Goal: Information Seeking & Learning: Learn about a topic

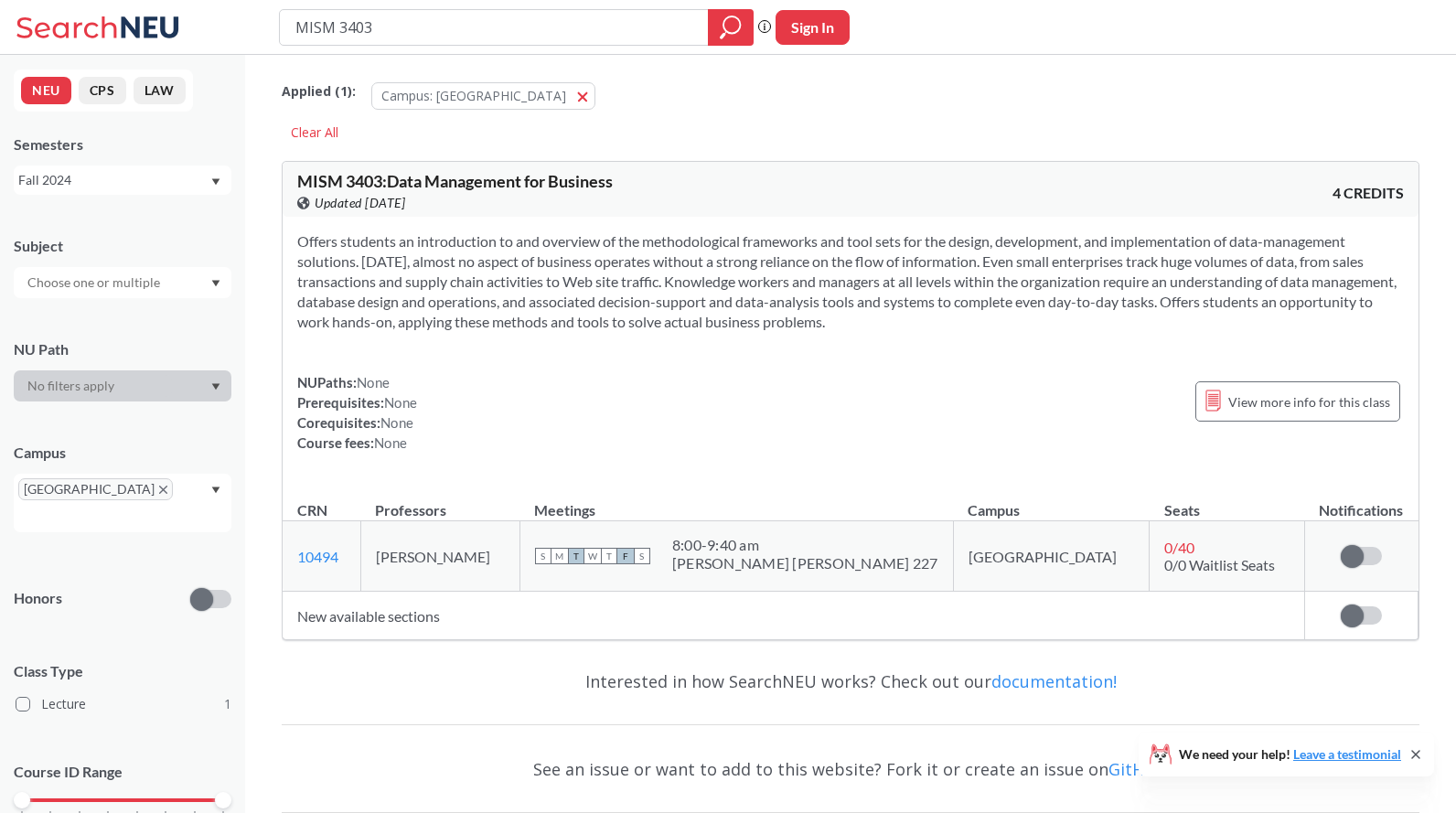
click at [155, 173] on div "Fall 2024" at bounding box center [114, 180] width 191 height 20
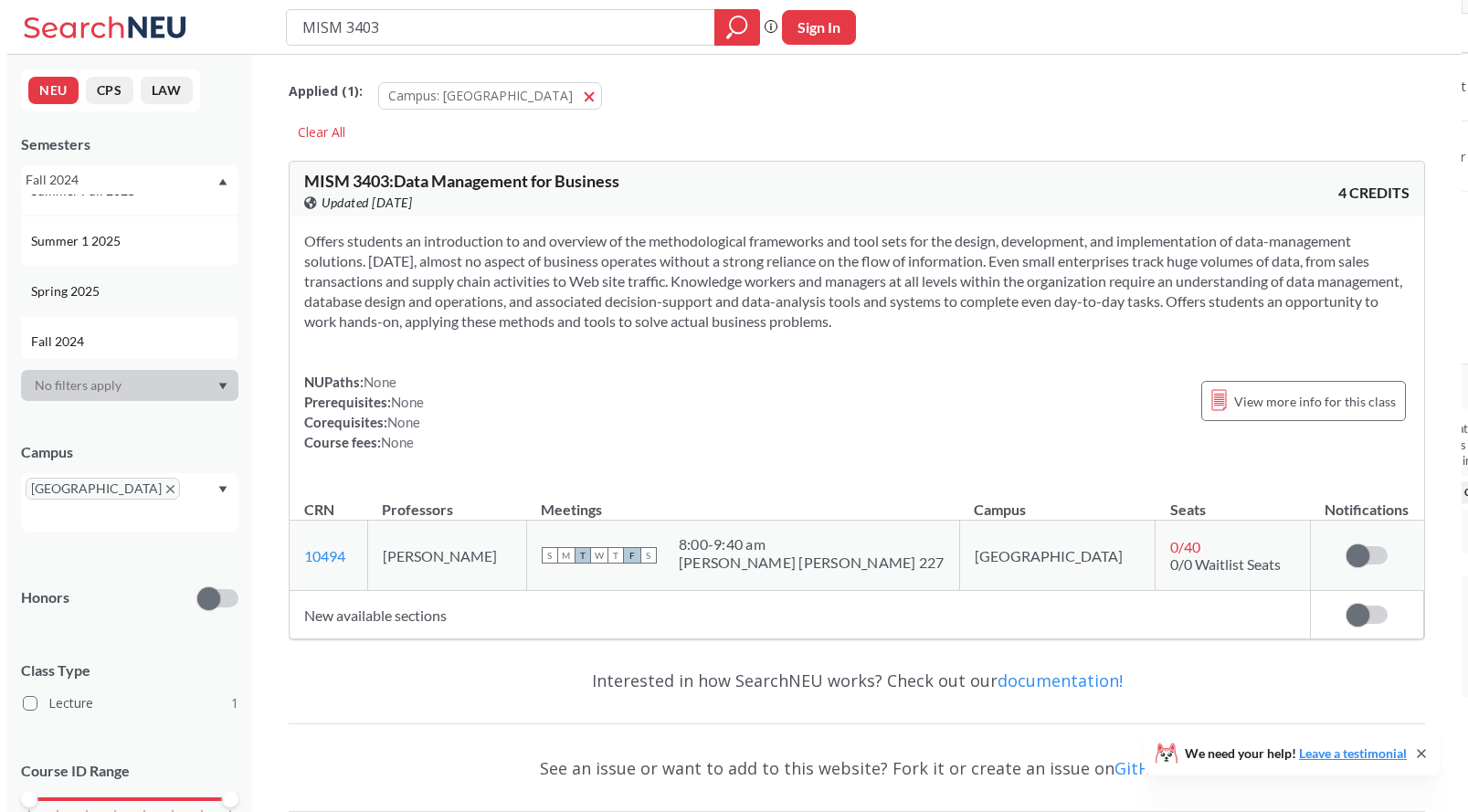
scroll to position [189, 0]
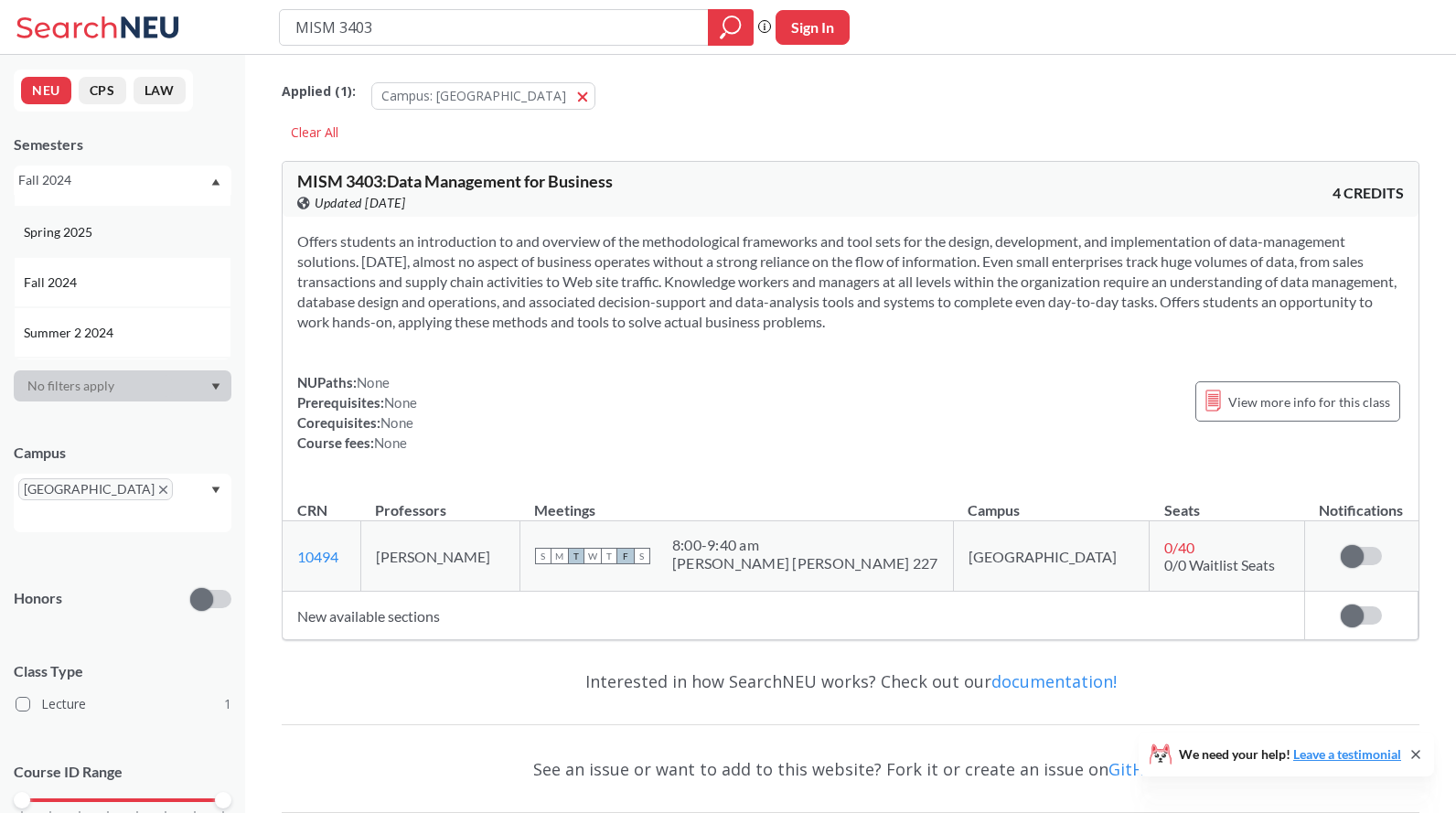
click at [161, 231] on div "Spring 2025" at bounding box center [127, 232] width 207 height 20
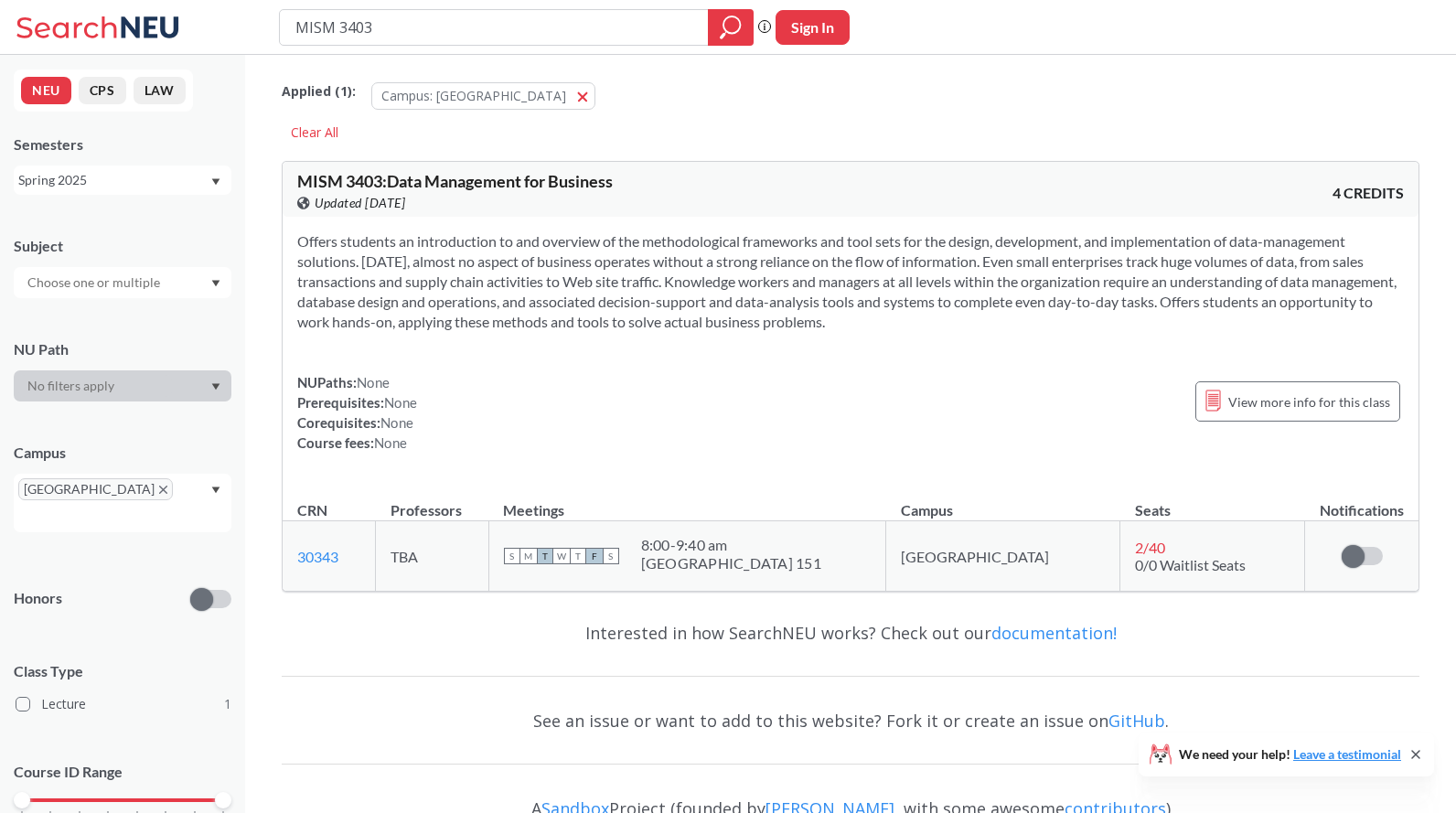
drag, startPoint x: 409, startPoint y: 41, endPoint x: 339, endPoint y: 23, distance: 72.3
click at [256, 41] on div "MISM 3403 Phrase search guarantees the exact search appears in the results. Ex.…" at bounding box center [728, 28] width 1456 height 55
click at [699, 286] on section "Offers students an introduction to and overview of the methodological framework…" at bounding box center [851, 281] width 1107 height 100
click at [583, 443] on div "NUPaths: None Prerequisites: None Corequisites: None Course fees: None View mor…" at bounding box center [851, 412] width 1107 height 81
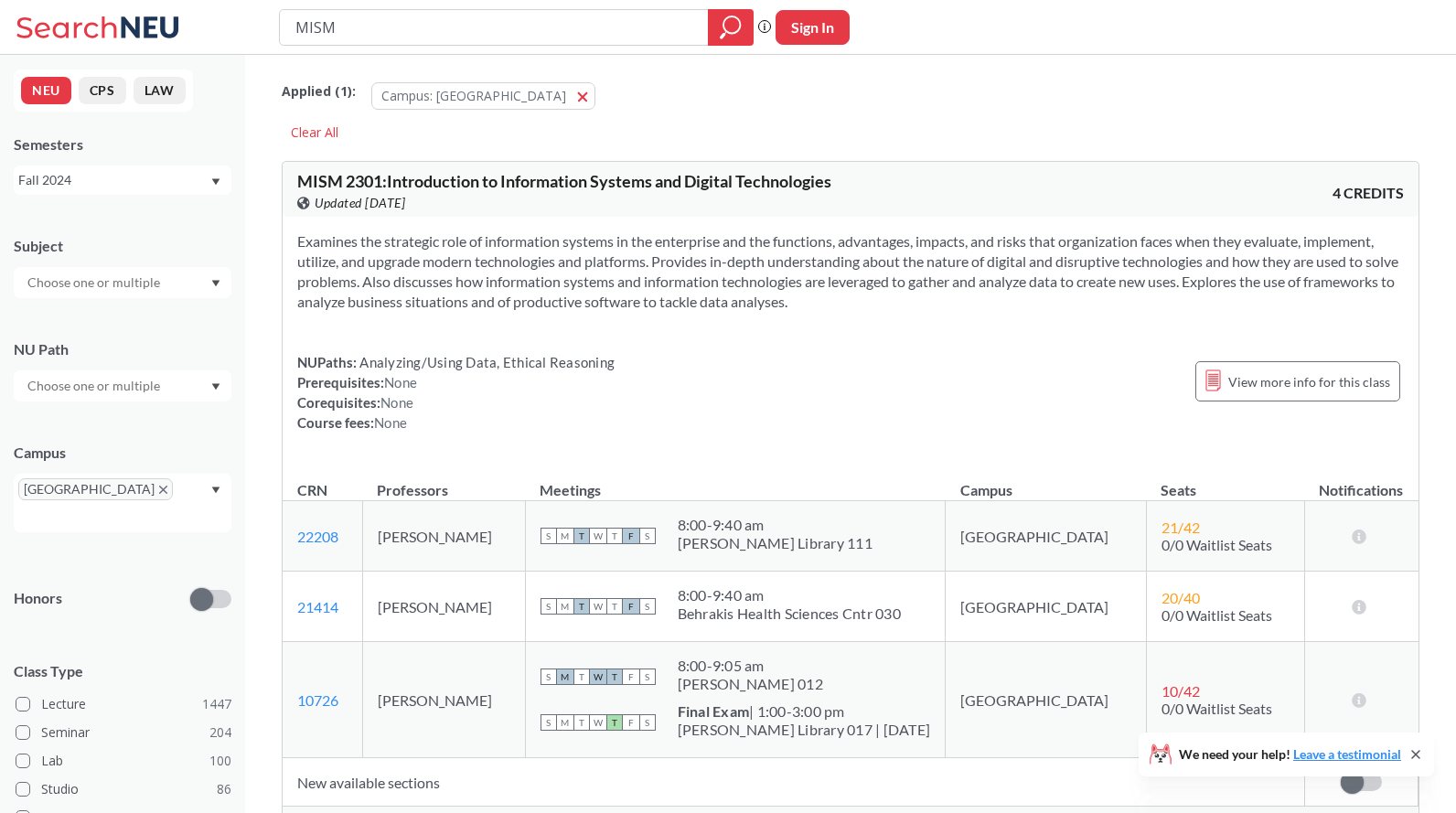
click at [167, 17] on icon at bounding box center [100, 27] width 170 height 36
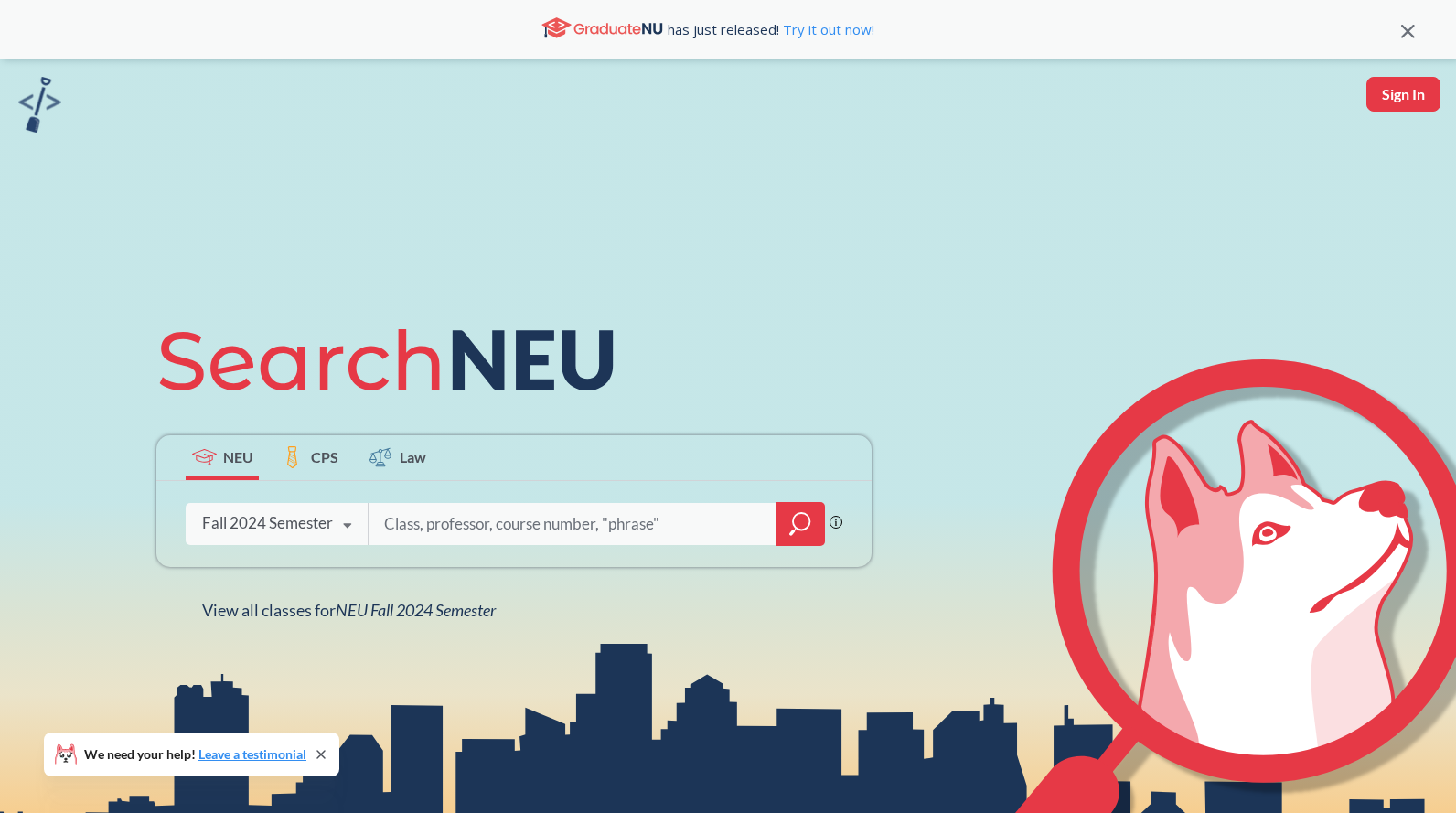
click at [469, 509] on input "search" at bounding box center [572, 524] width 380 height 38
click at [299, 536] on div "Fall 2024 Semester Fall 2025 Semester Summer 2 2025 Semester Summer Full 2025 S…" at bounding box center [277, 523] width 182 height 45
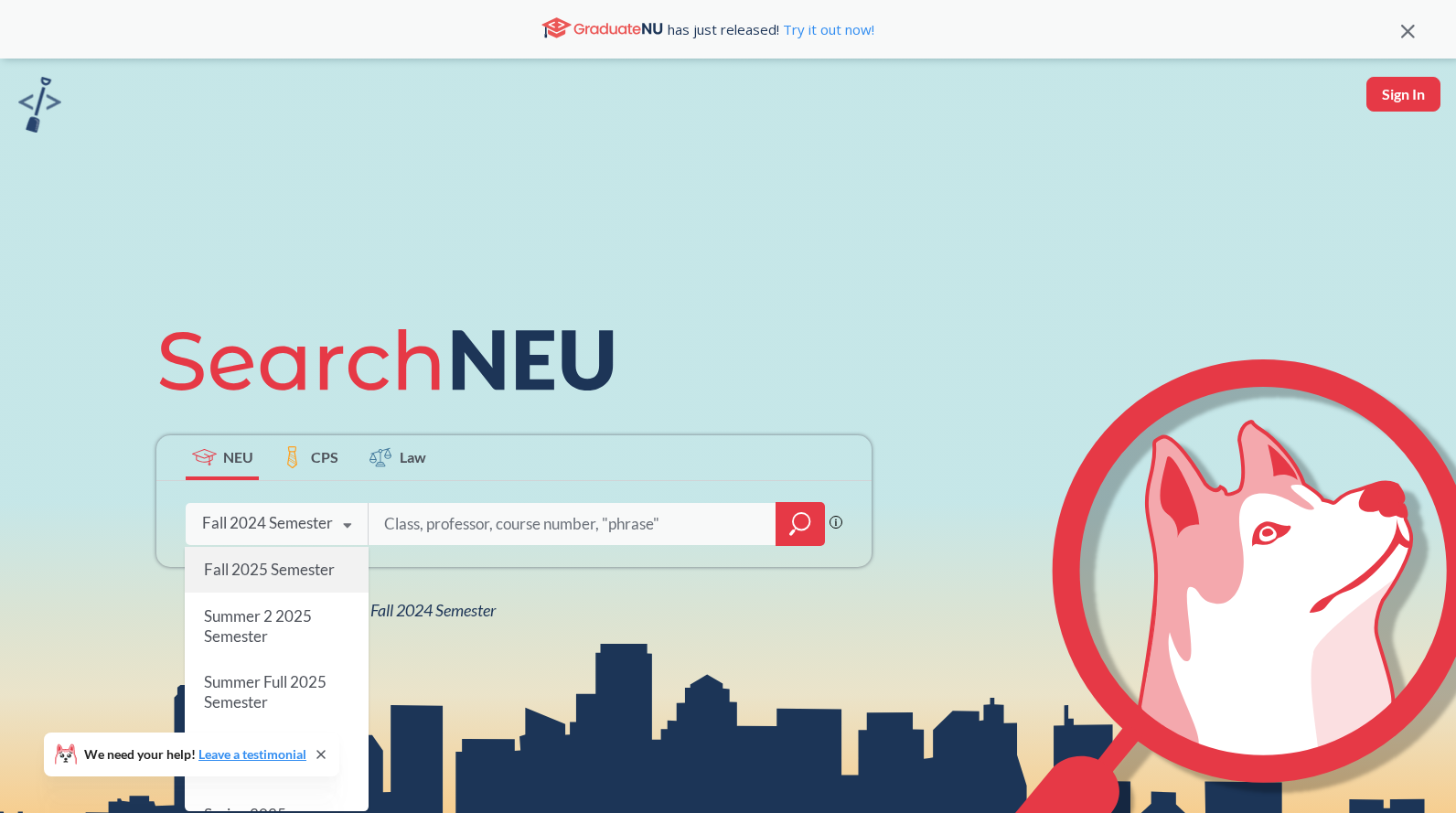
click at [292, 558] on div "Fall 2025 Semester" at bounding box center [277, 569] width 184 height 45
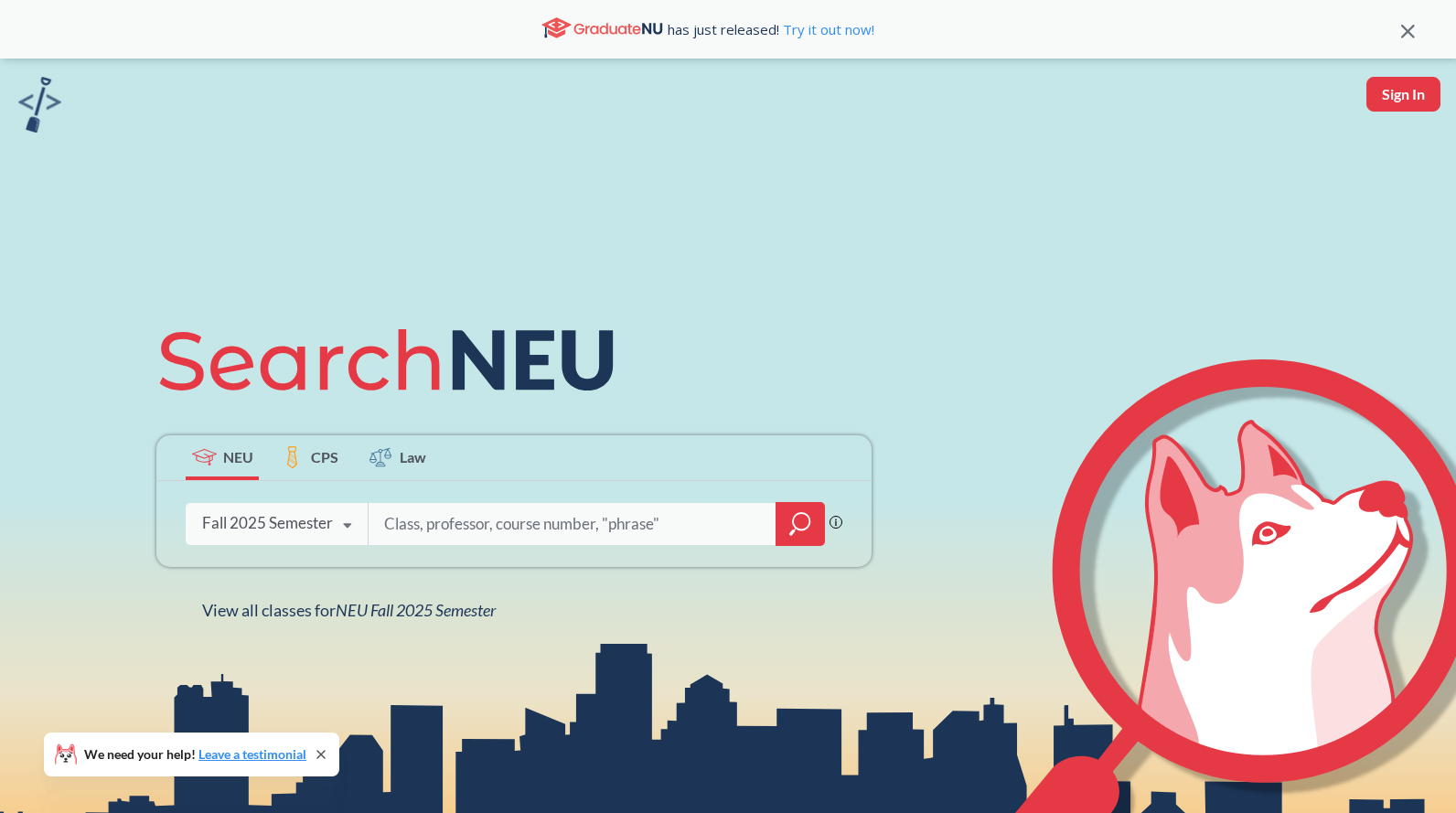
click at [449, 532] on input "search" at bounding box center [572, 524] width 380 height 38
type input "2301"
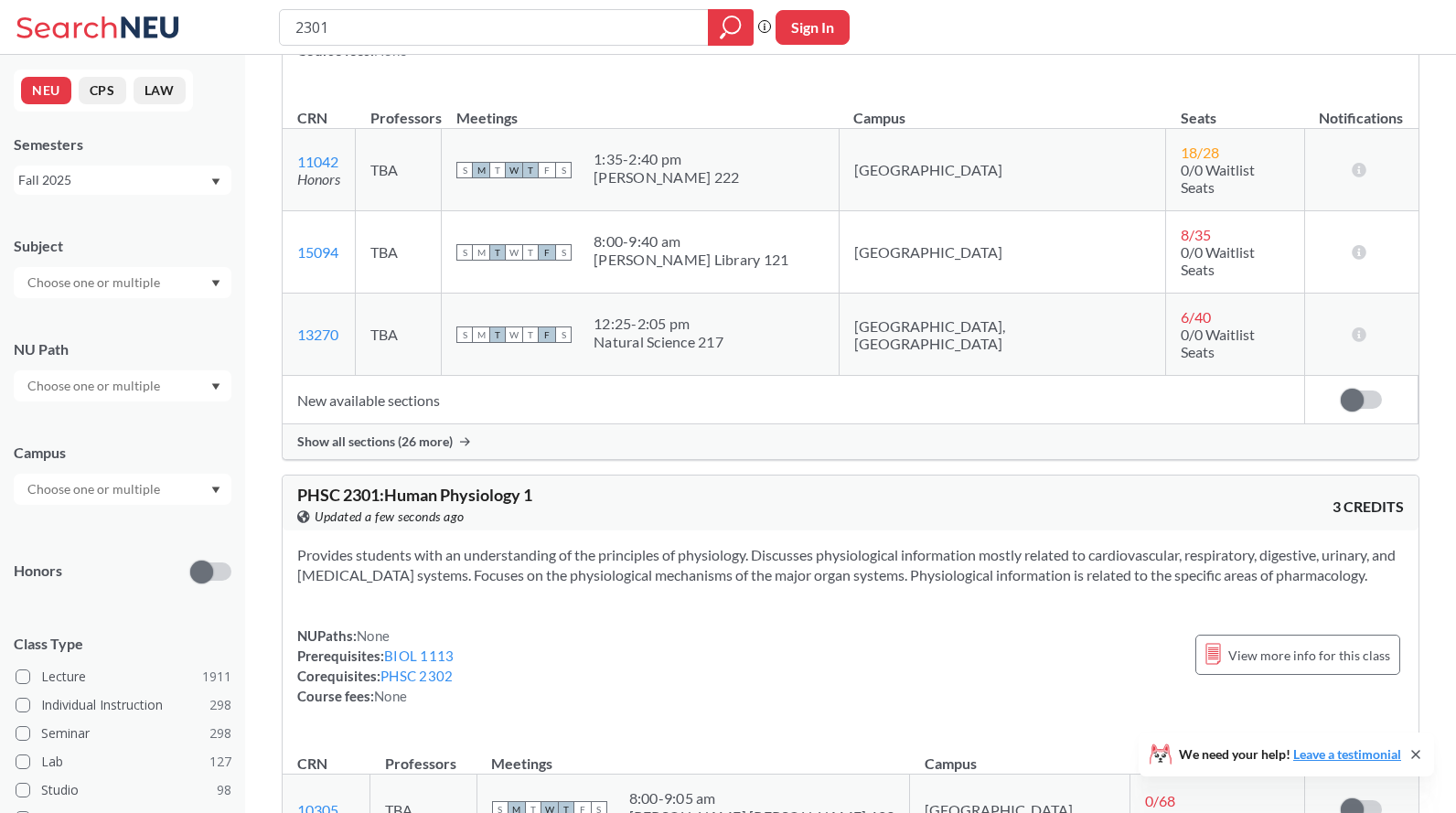
scroll to position [1989, 0]
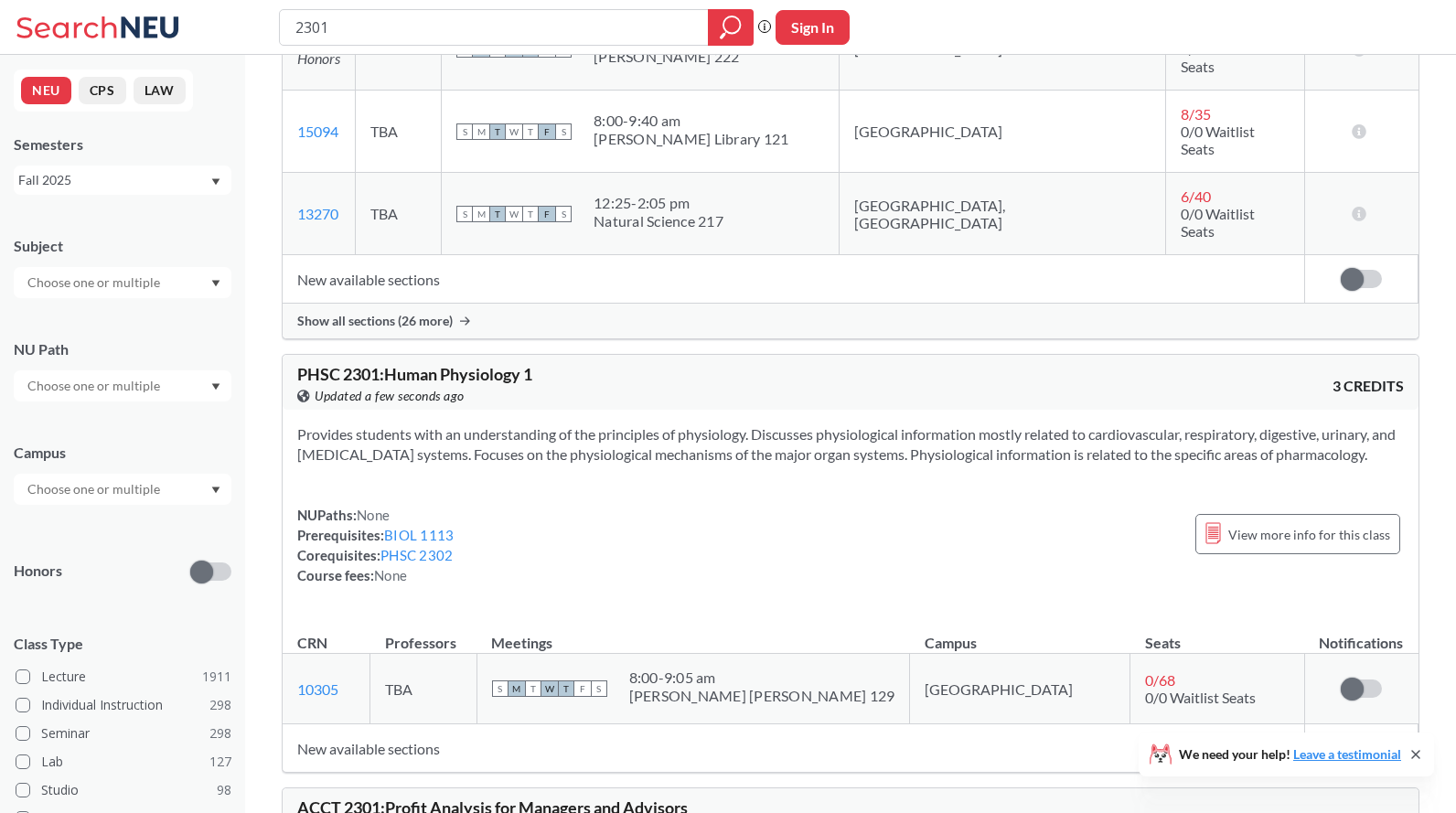
click at [409, 26] on input "2301" at bounding box center [494, 28] width 402 height 31
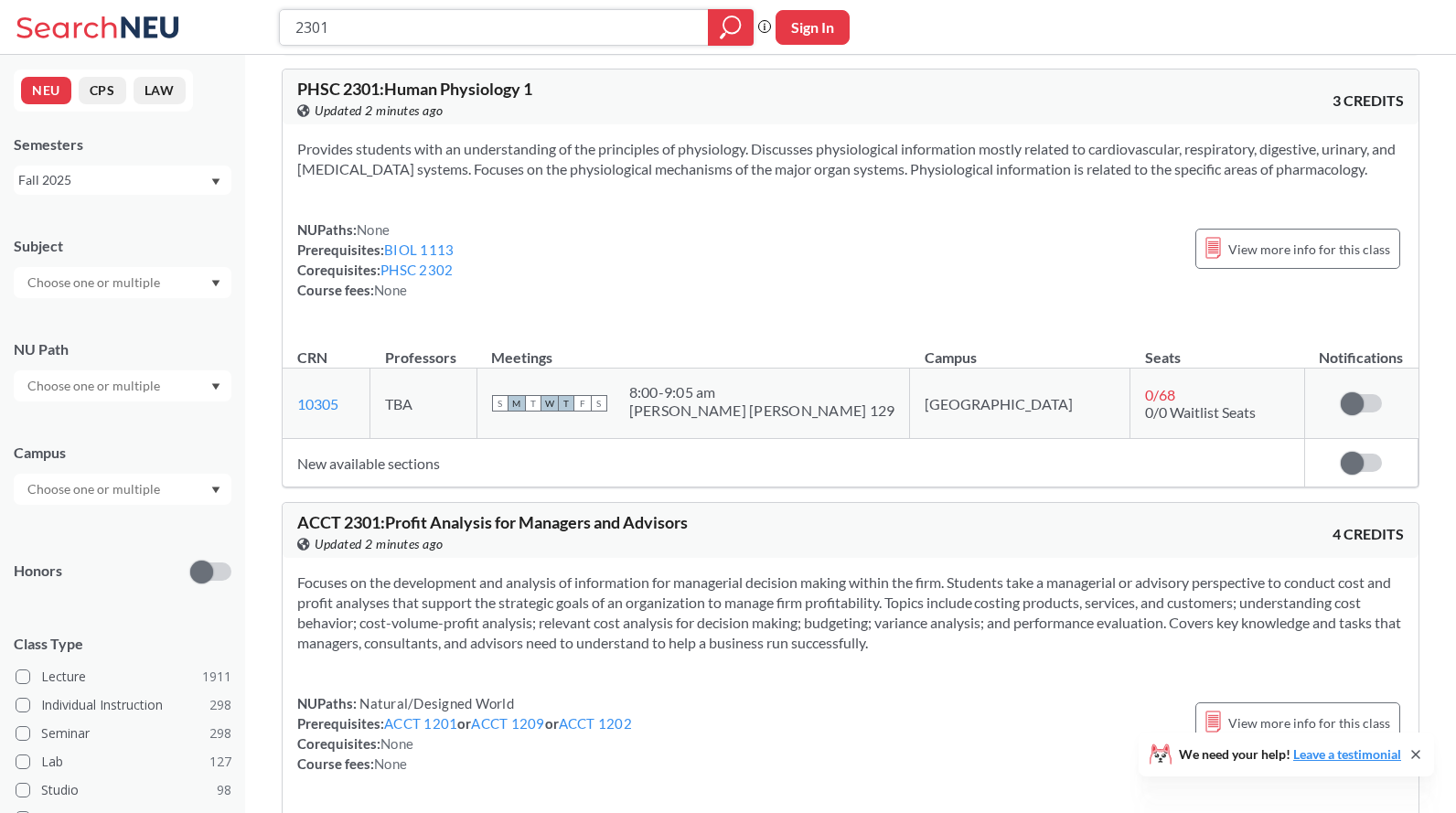
click at [311, 31] on input "2301" at bounding box center [494, 28] width 402 height 31
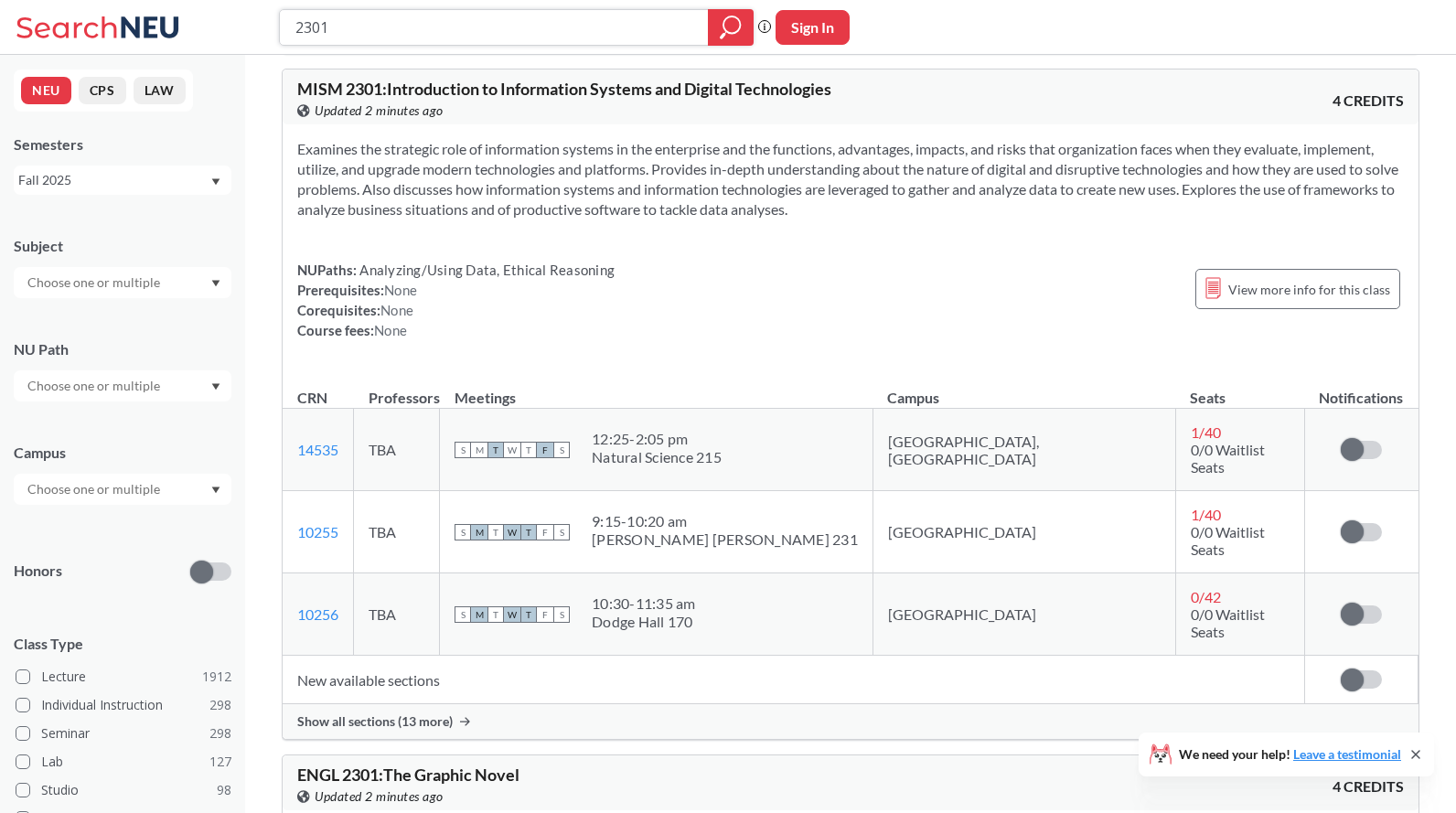
paste input "ENGL"
type input "ENGL 2301"
click at [703, 30] on div "ENGL 2301" at bounding box center [516, 27] width 475 height 36
click at [722, 18] on icon "magnifying glass" at bounding box center [730, 28] width 22 height 26
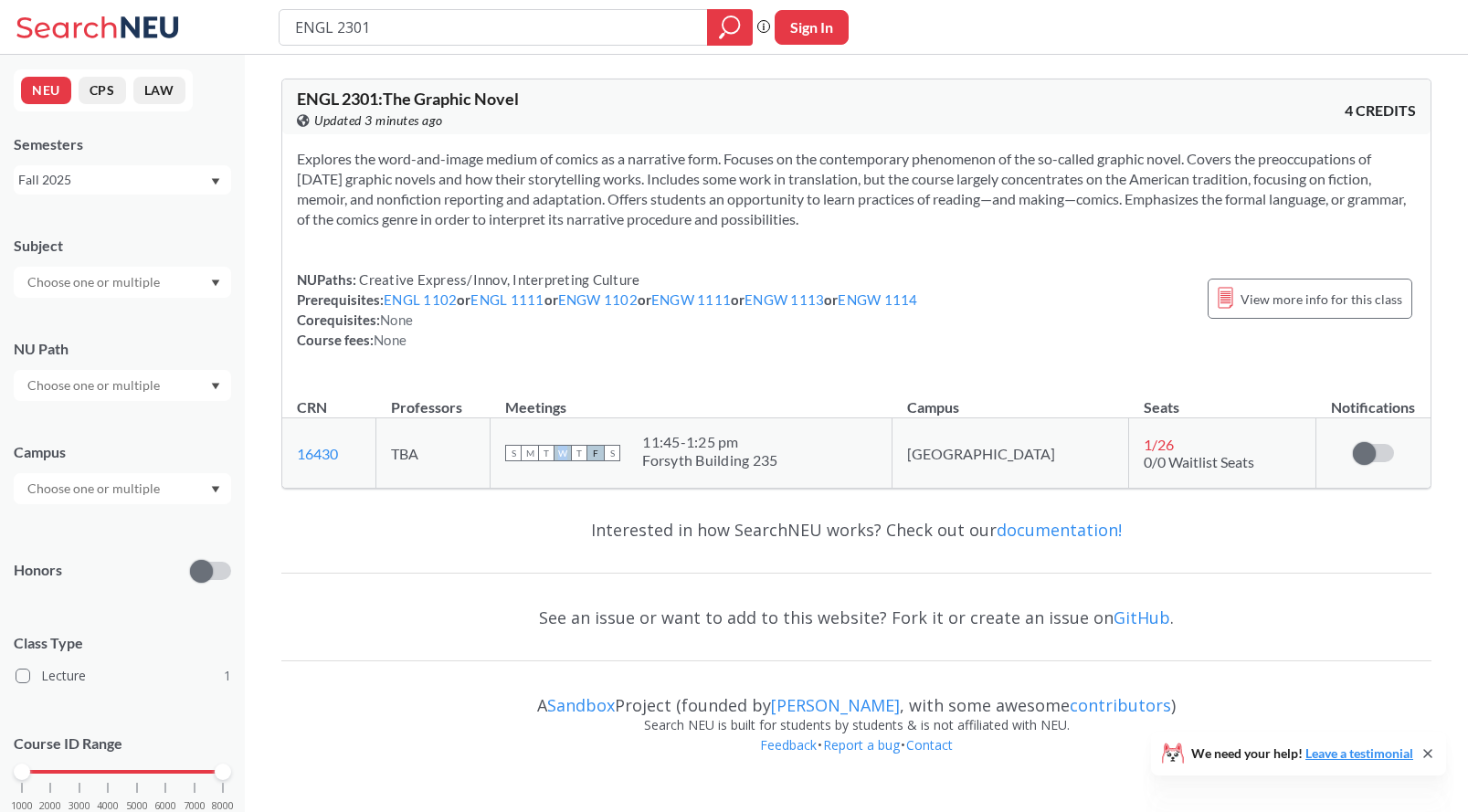
click at [571, 455] on span "W" at bounding box center [562, 452] width 17 height 17
drag, startPoint x: 375, startPoint y: 29, endPoint x: 296, endPoint y: 33, distance: 79.1
click at [296, 33] on input "ENGL 2301" at bounding box center [494, 28] width 401 height 31
paste input "420"
type input "ENGL 2420"
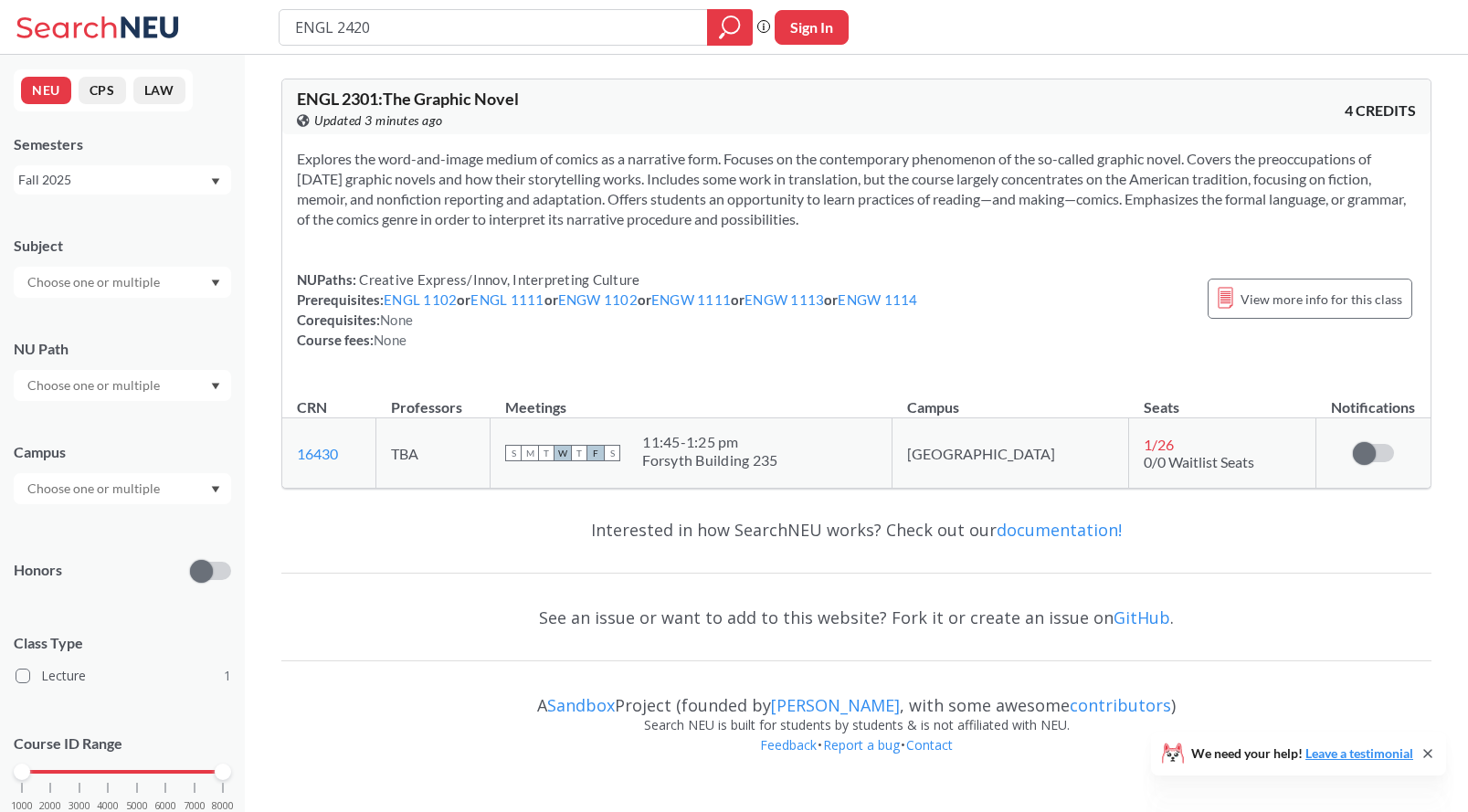
click at [712, 45] on div "ENGL 2420 Phrase search guarantees the exact search appears in the results. Ex.…" at bounding box center [734, 28] width 1468 height 55
click at [713, 40] on div at bounding box center [730, 27] width 45 height 36
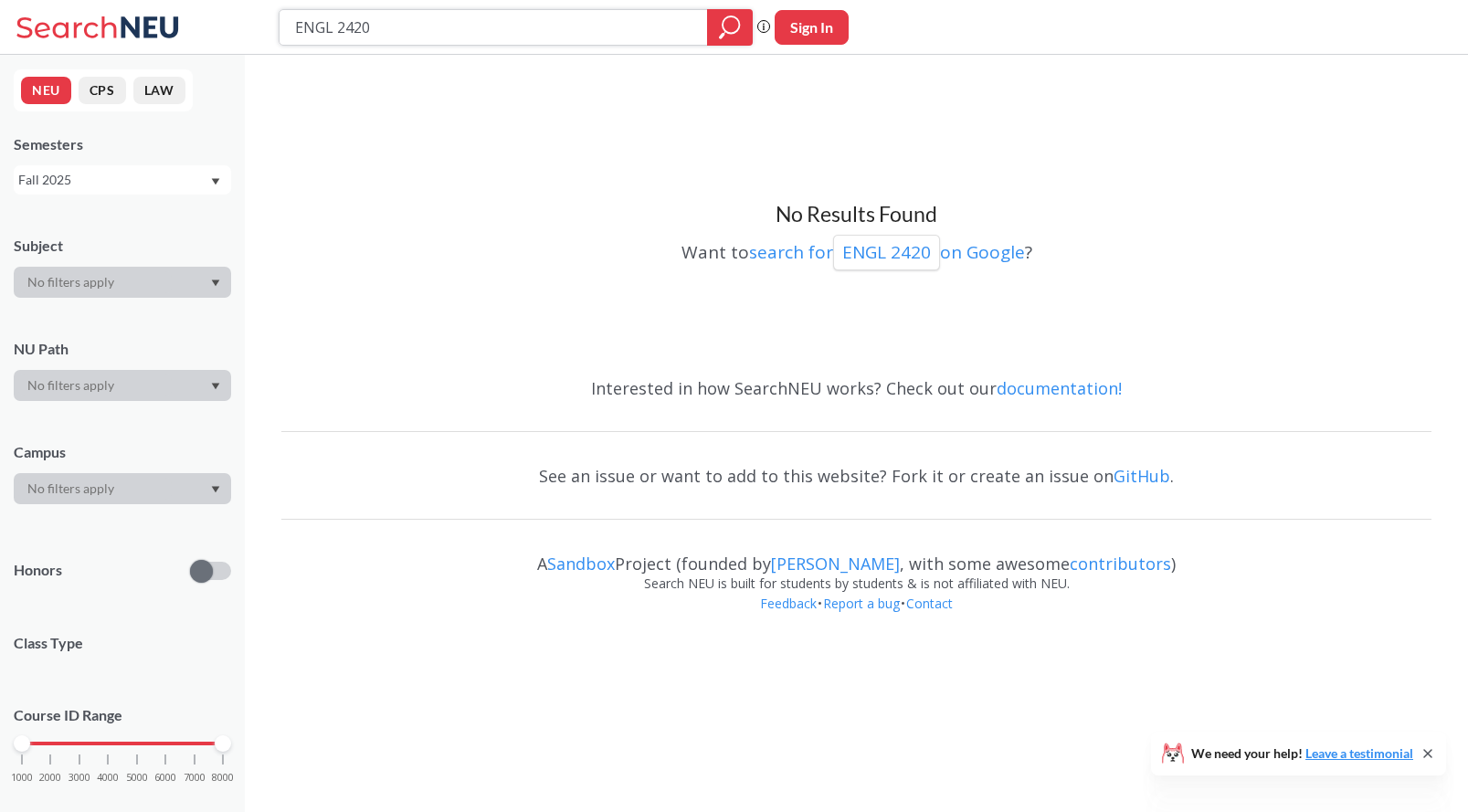
drag, startPoint x: 419, startPoint y: 22, endPoint x: 291, endPoint y: 26, distance: 128.1
click at [291, 26] on div "ENGL 2420" at bounding box center [515, 27] width 474 height 36
paste input "3"
type input "ENGL 2430"
click at [715, 26] on div at bounding box center [730, 27] width 45 height 36
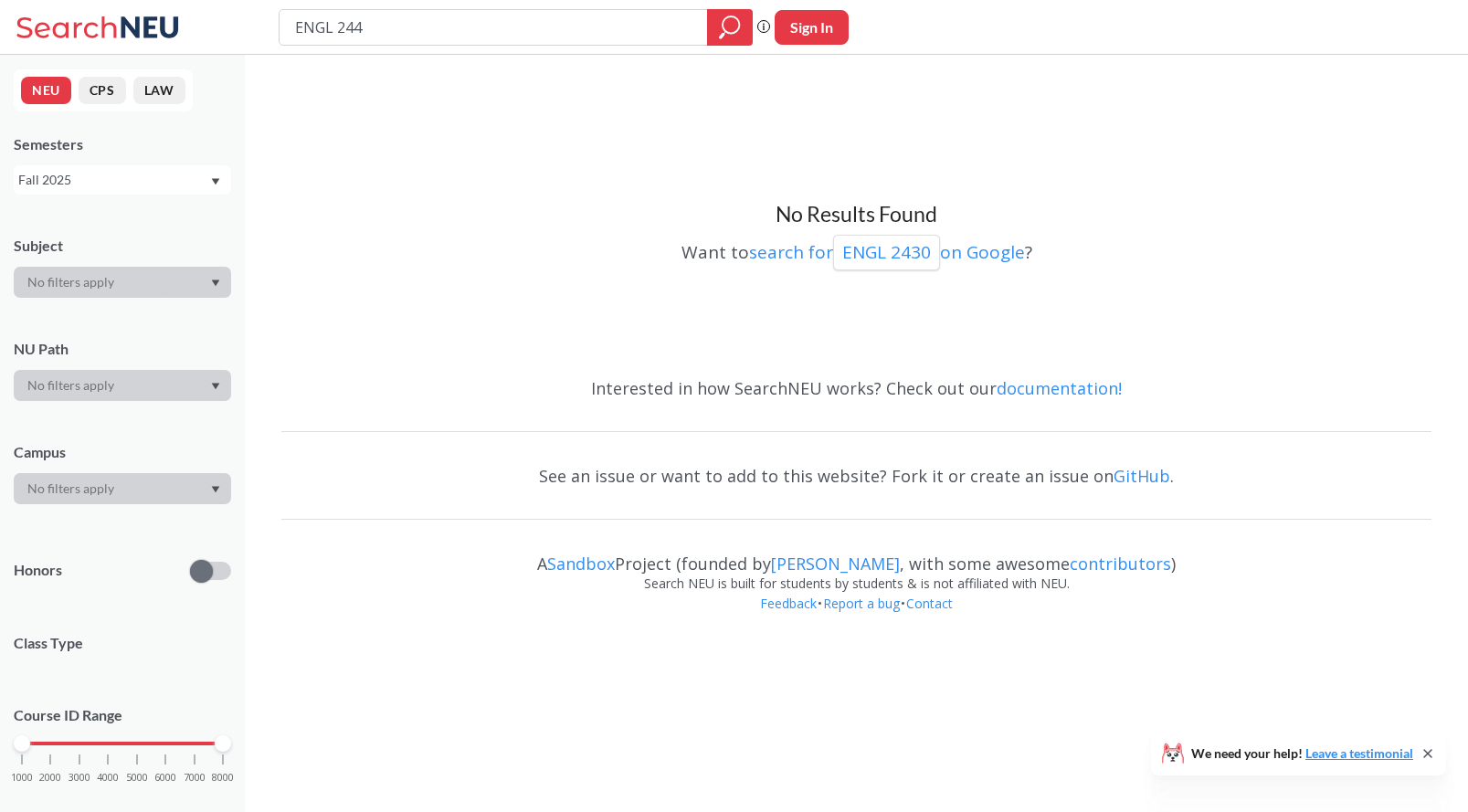
type input "ENGL 2440"
type input "ENGL 2450"
type input "ENGL 2451"
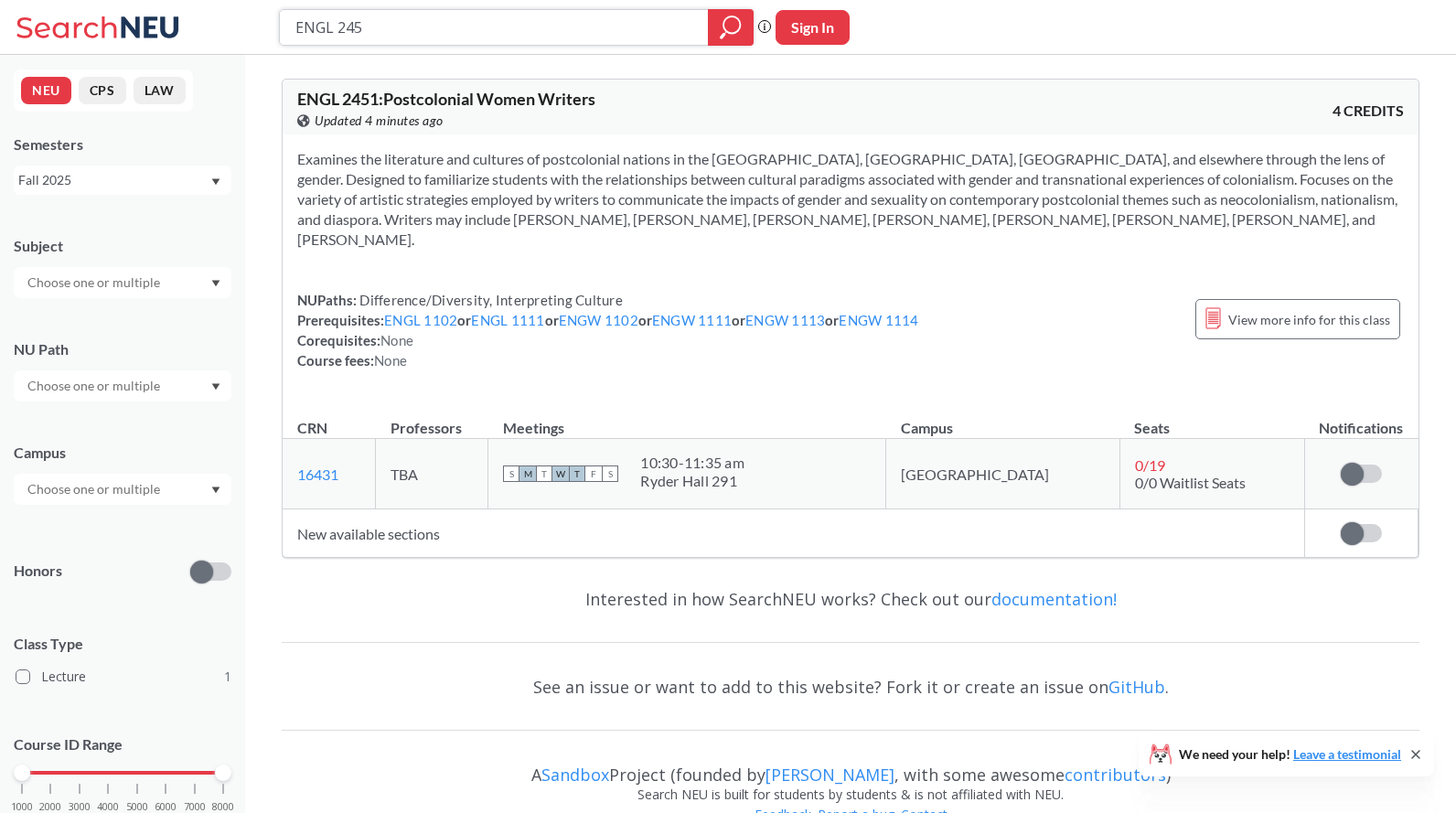
type input "ENGL 2455"
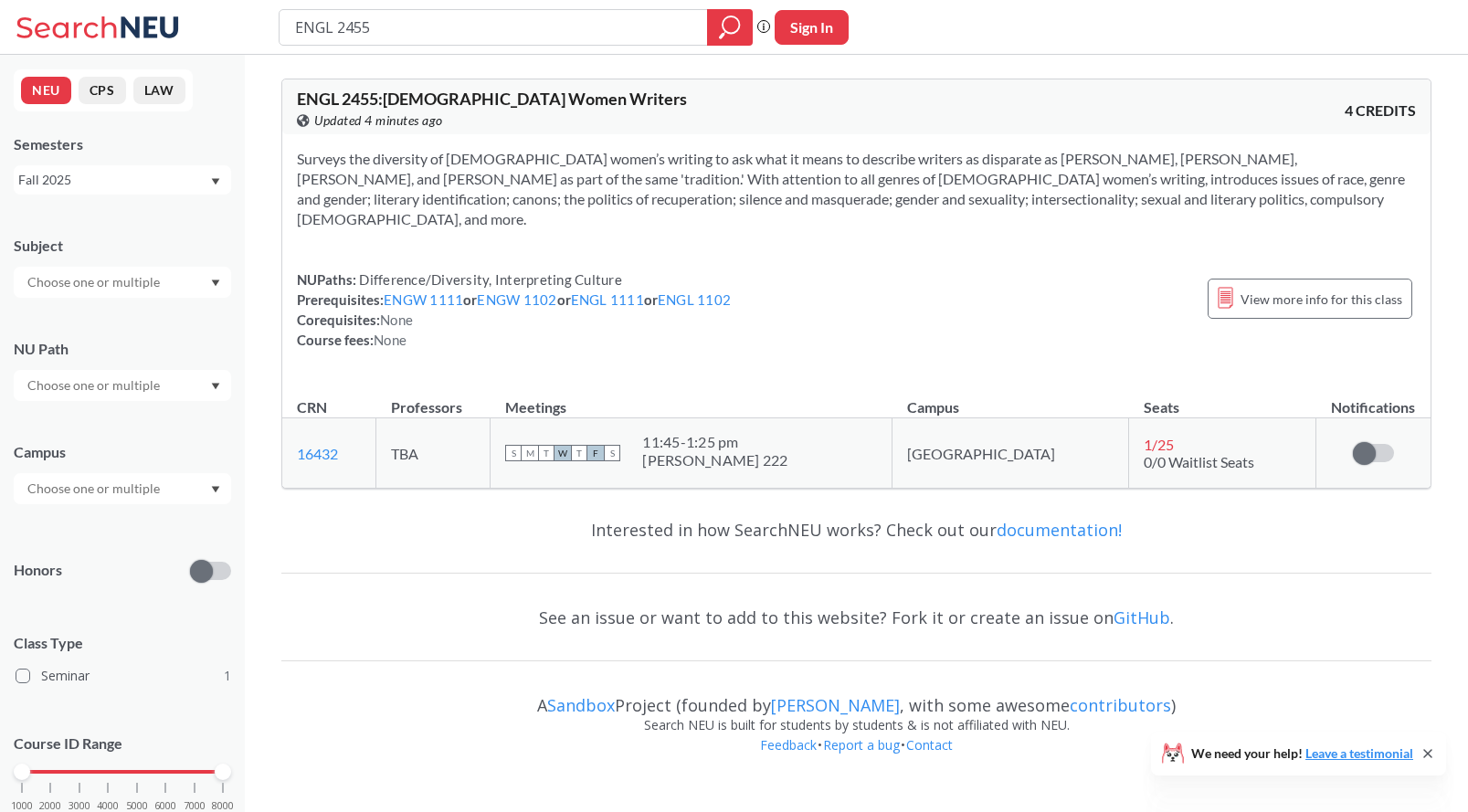
click at [444, 35] on input "ENGL 2455" at bounding box center [494, 28] width 401 height 31
type input "ENGL 2470"
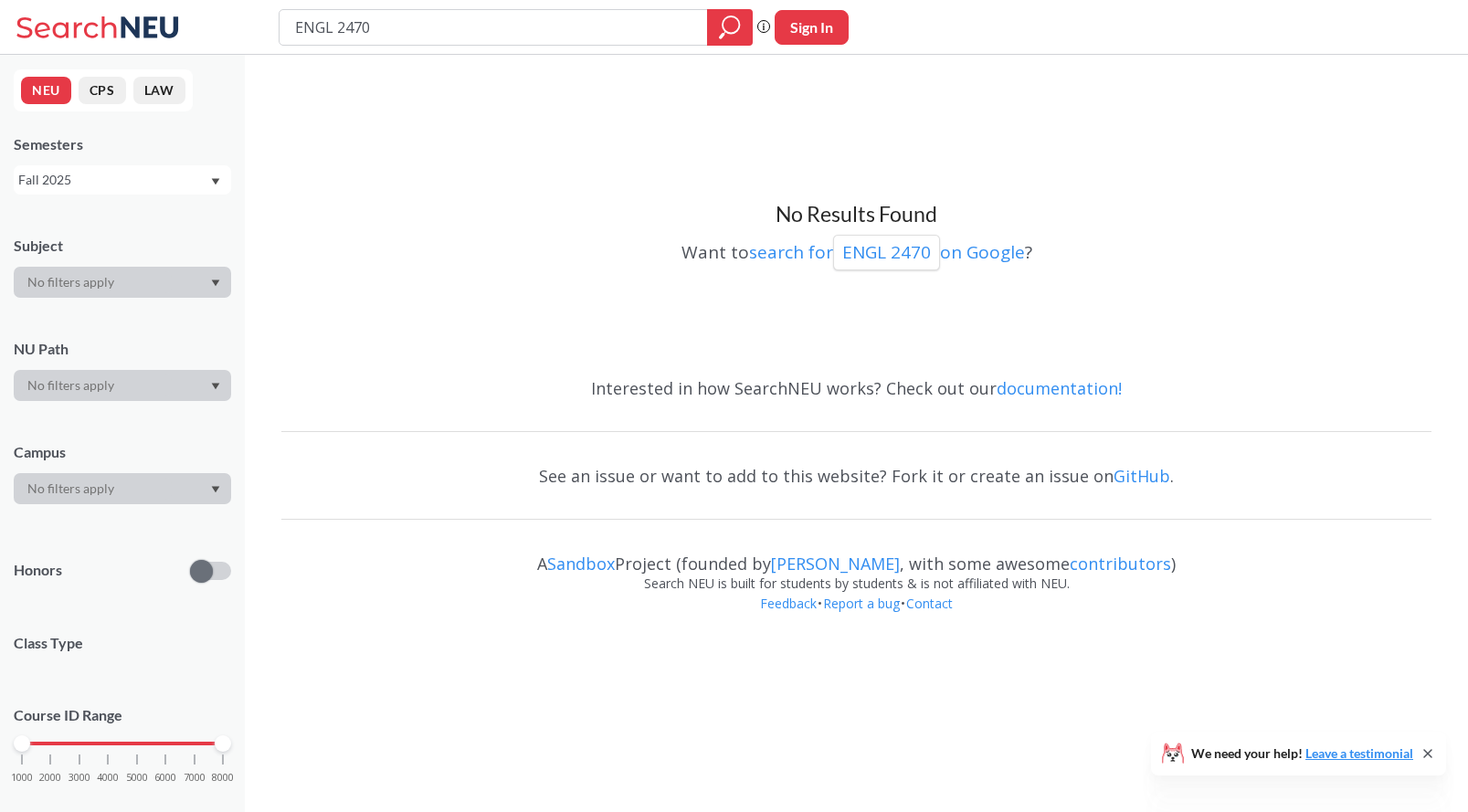
click at [385, 27] on input "ENGL 2470" at bounding box center [494, 28] width 401 height 31
type input "ENGL 2600"
type input "ENGL 3161"
type input "ENGL 2520"
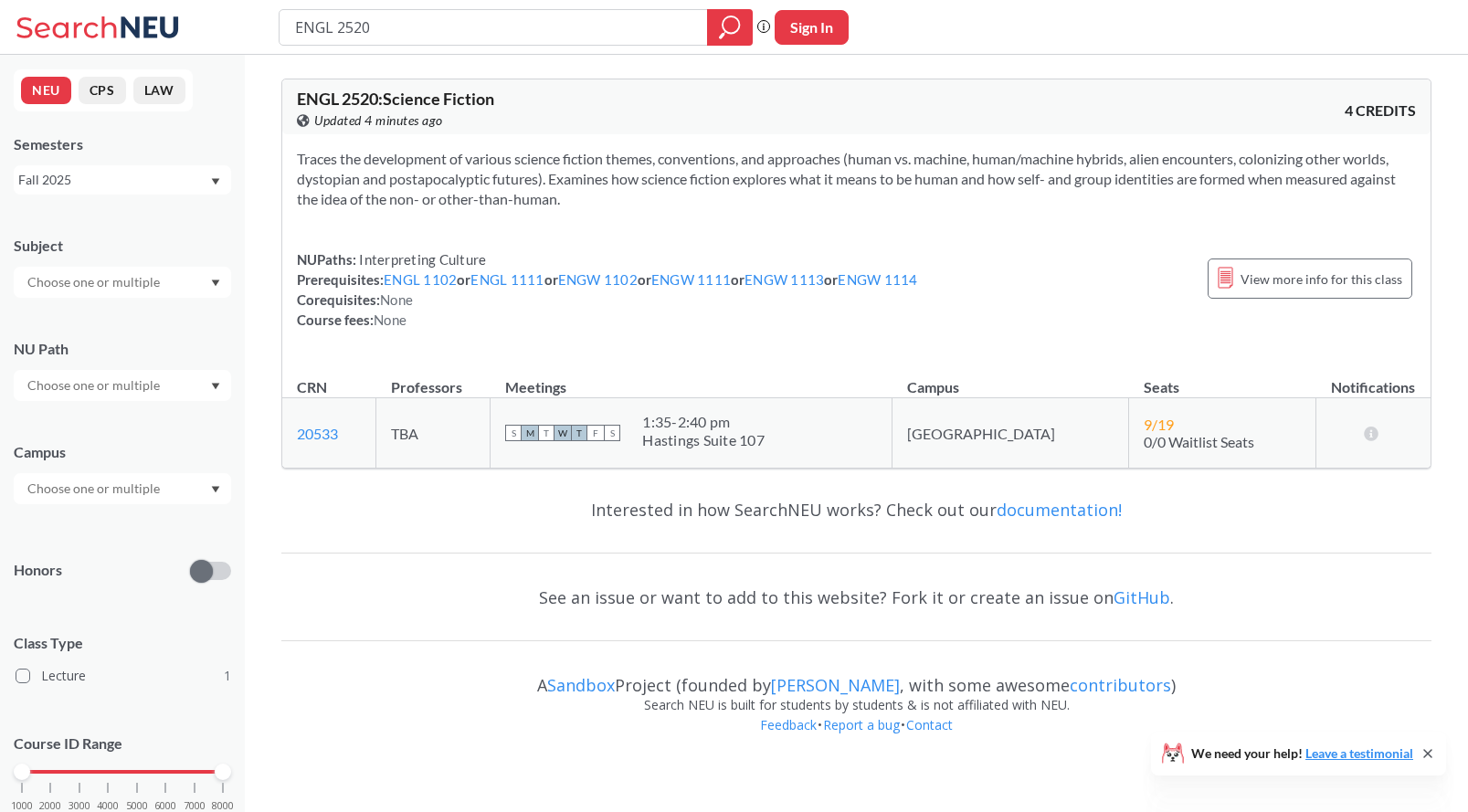
click at [353, 32] on input "ENGL 2520" at bounding box center [494, 28] width 401 height 31
type input "ENGL 1140"
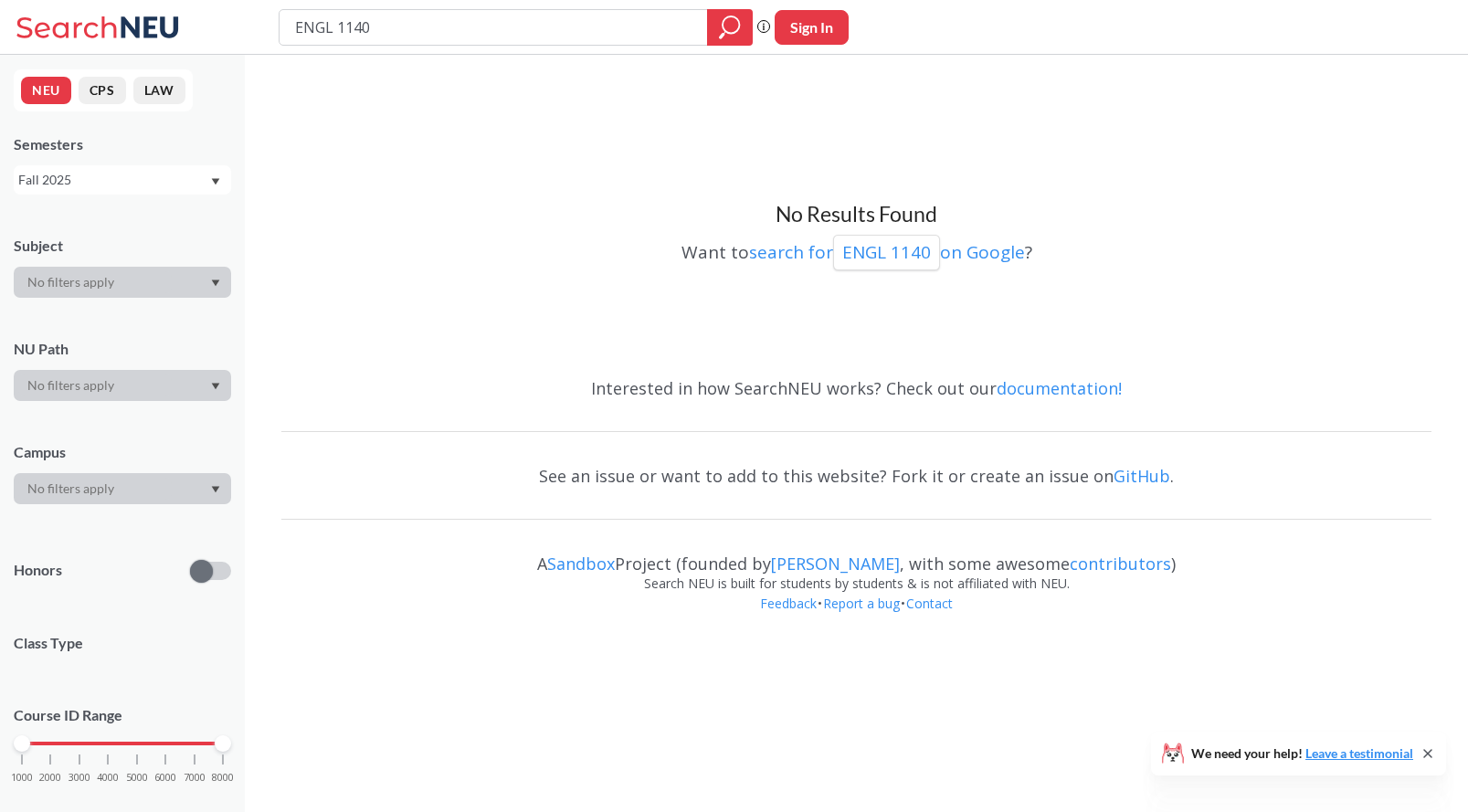
click at [359, 28] on input "ENGL 1140" at bounding box center [494, 28] width 401 height 31
type input "ENGL 1160"
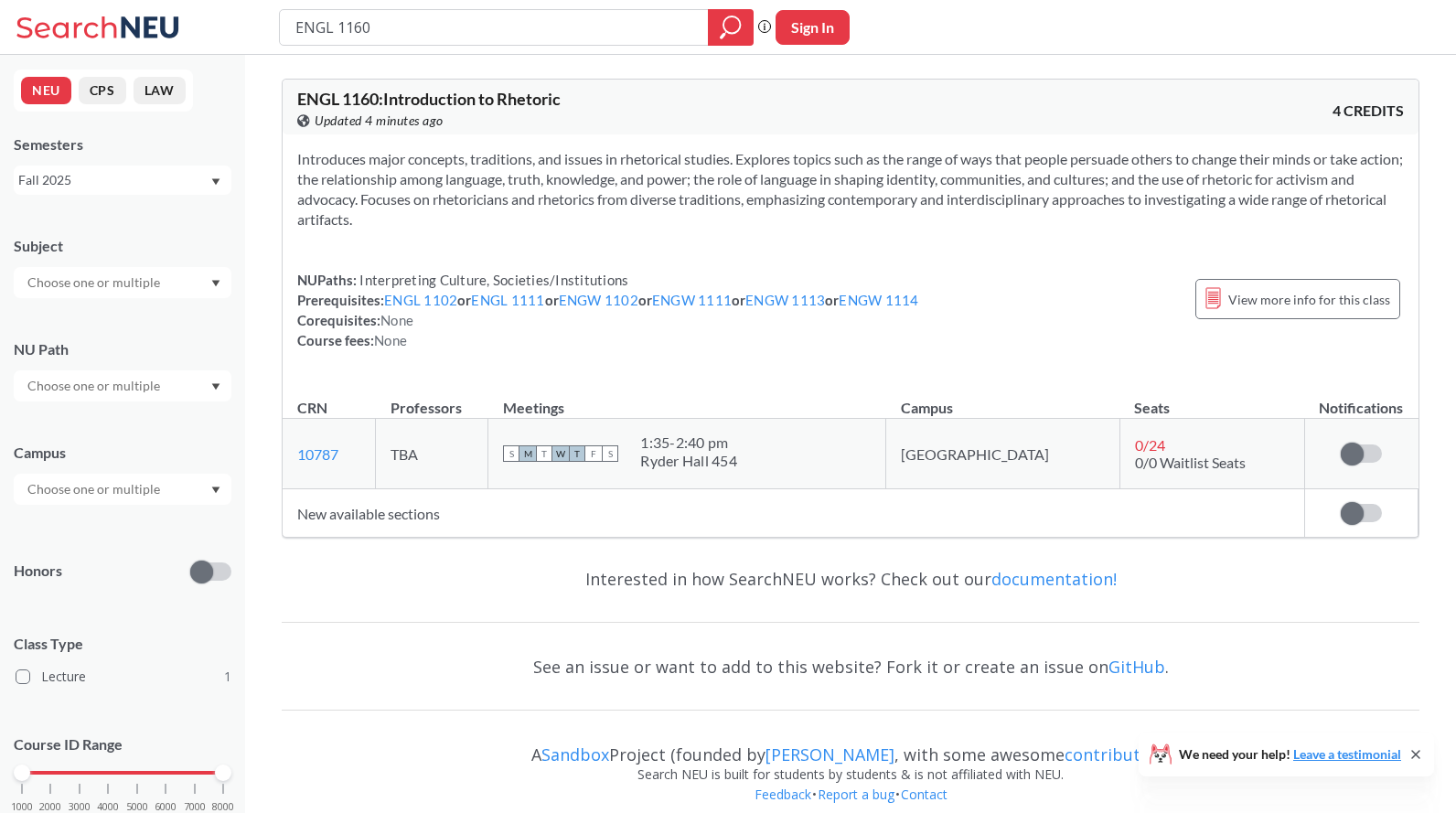
click at [351, 33] on input "ENGL 1160" at bounding box center [494, 28] width 402 height 31
type input "ENGL 1450"
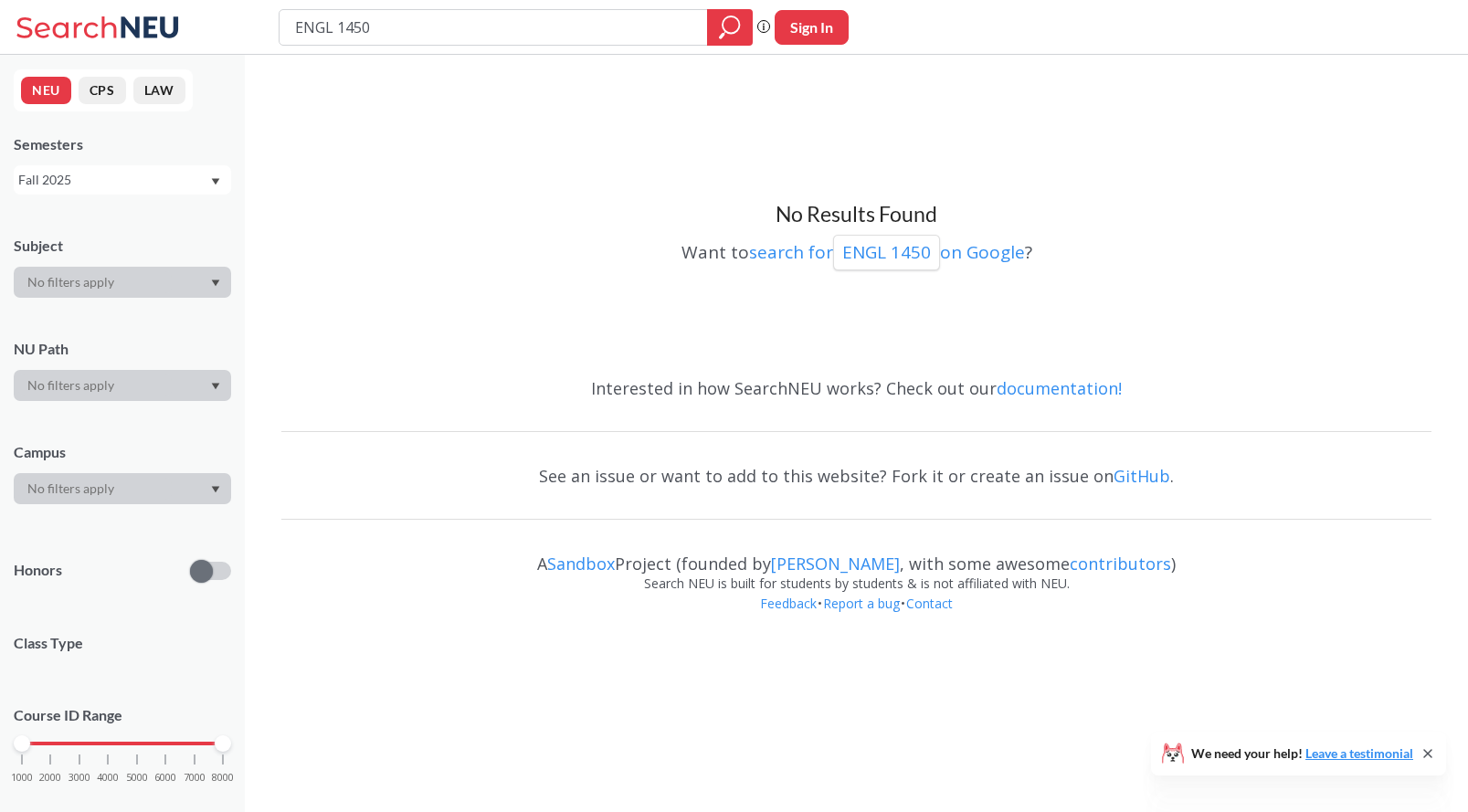
click at [371, 36] on input "ENGL 1450" at bounding box center [494, 28] width 401 height 31
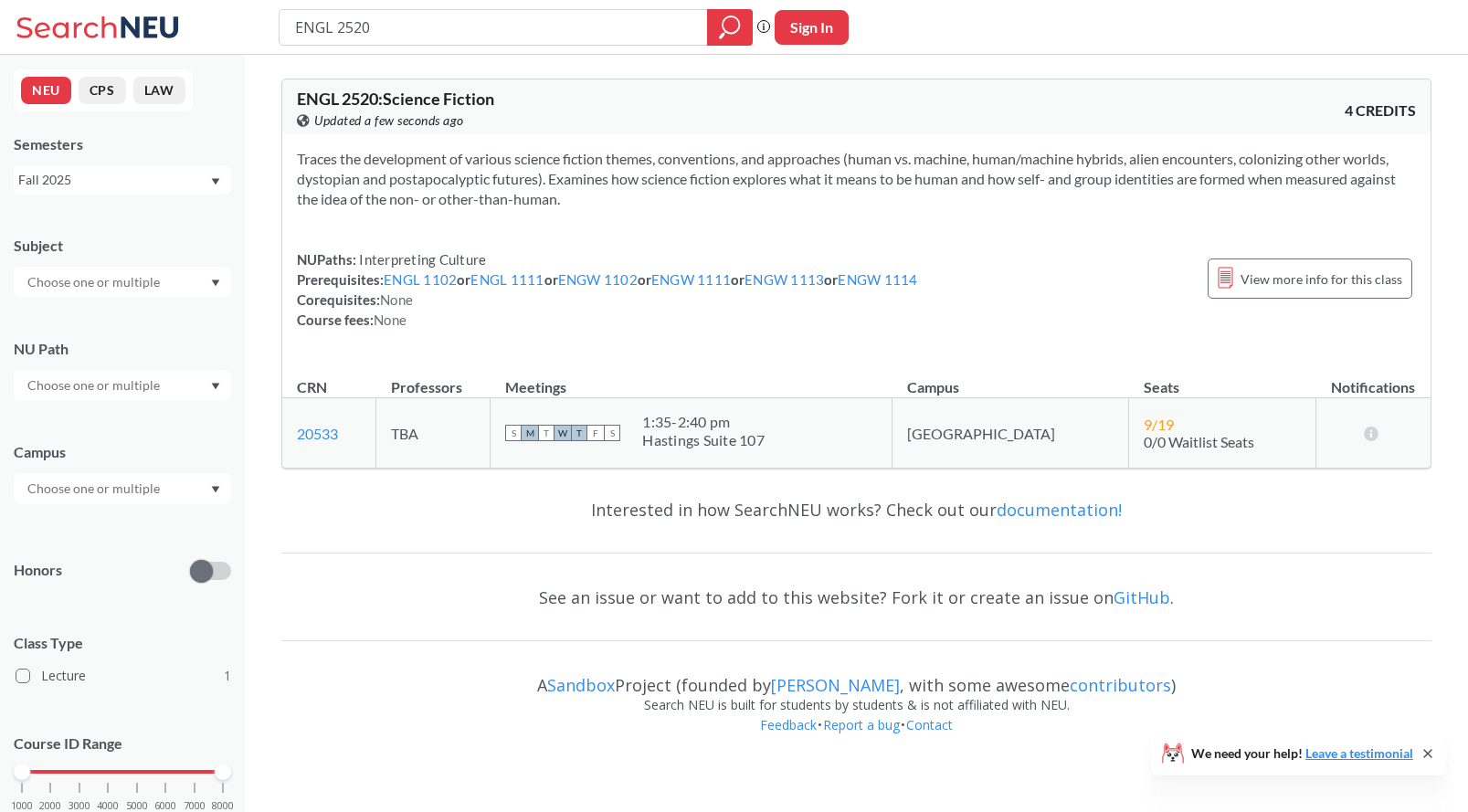
click at [371, 38] on input "ENGL 2520" at bounding box center [494, 28] width 401 height 31
type input "ENGL 2620"
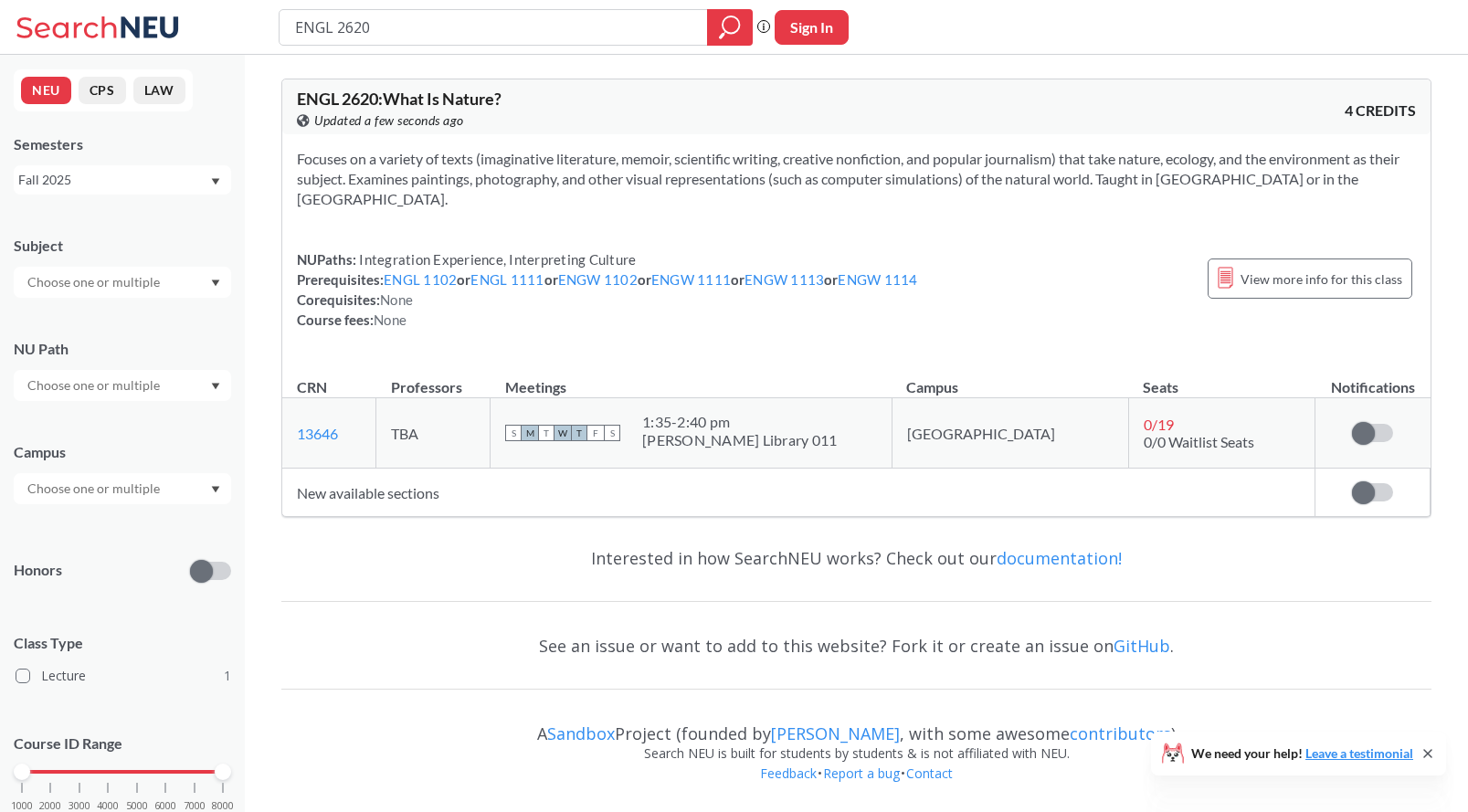
click at [364, 39] on input "ENGL 2620" at bounding box center [494, 28] width 401 height 31
type input "ENGL 3325"
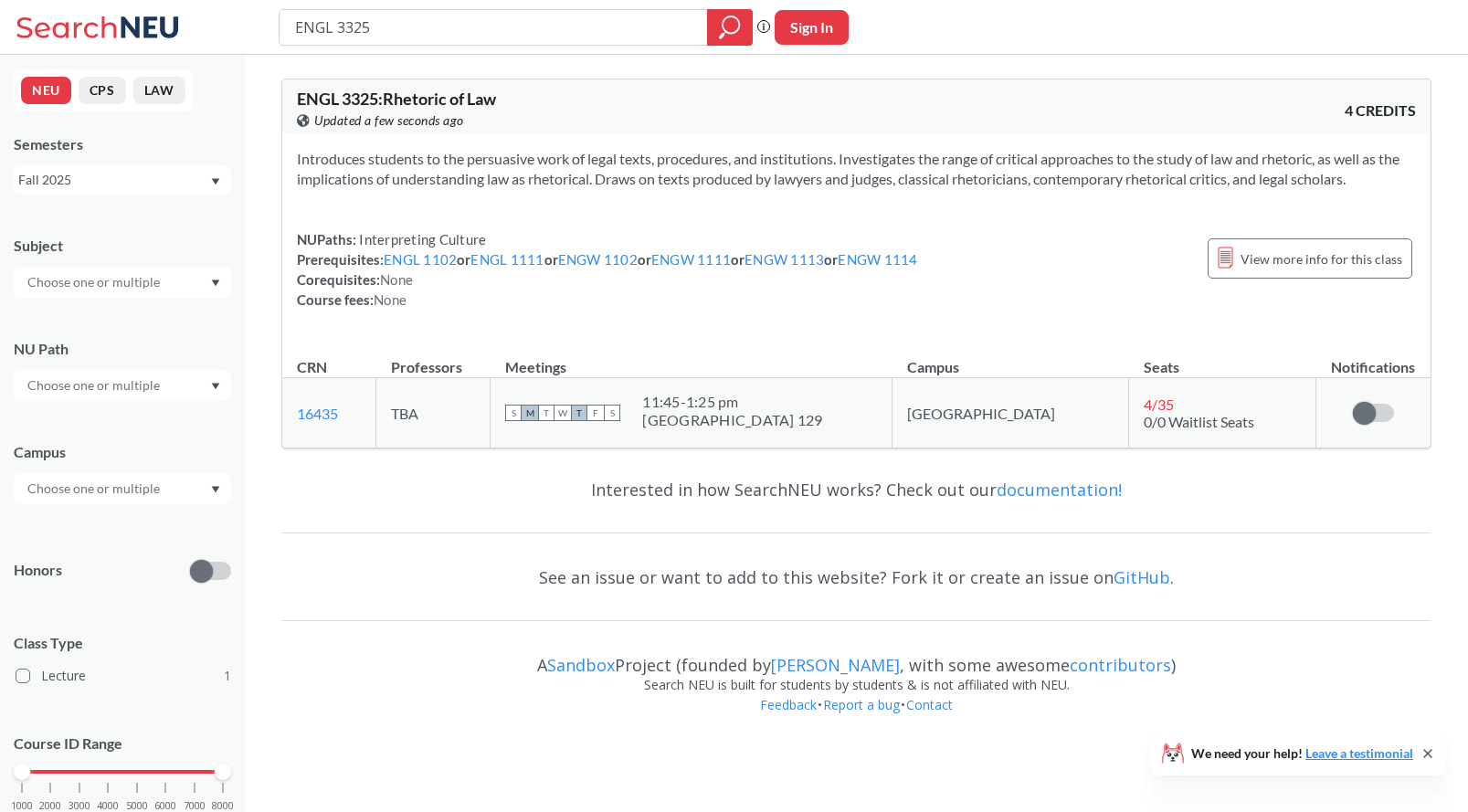
click at [444, 38] on input "ENGL 3325" at bounding box center [494, 28] width 401 height 31
click at [444, 39] on input "ENGL 3325" at bounding box center [494, 28] width 401 height 31
type input "ENGL 3070"
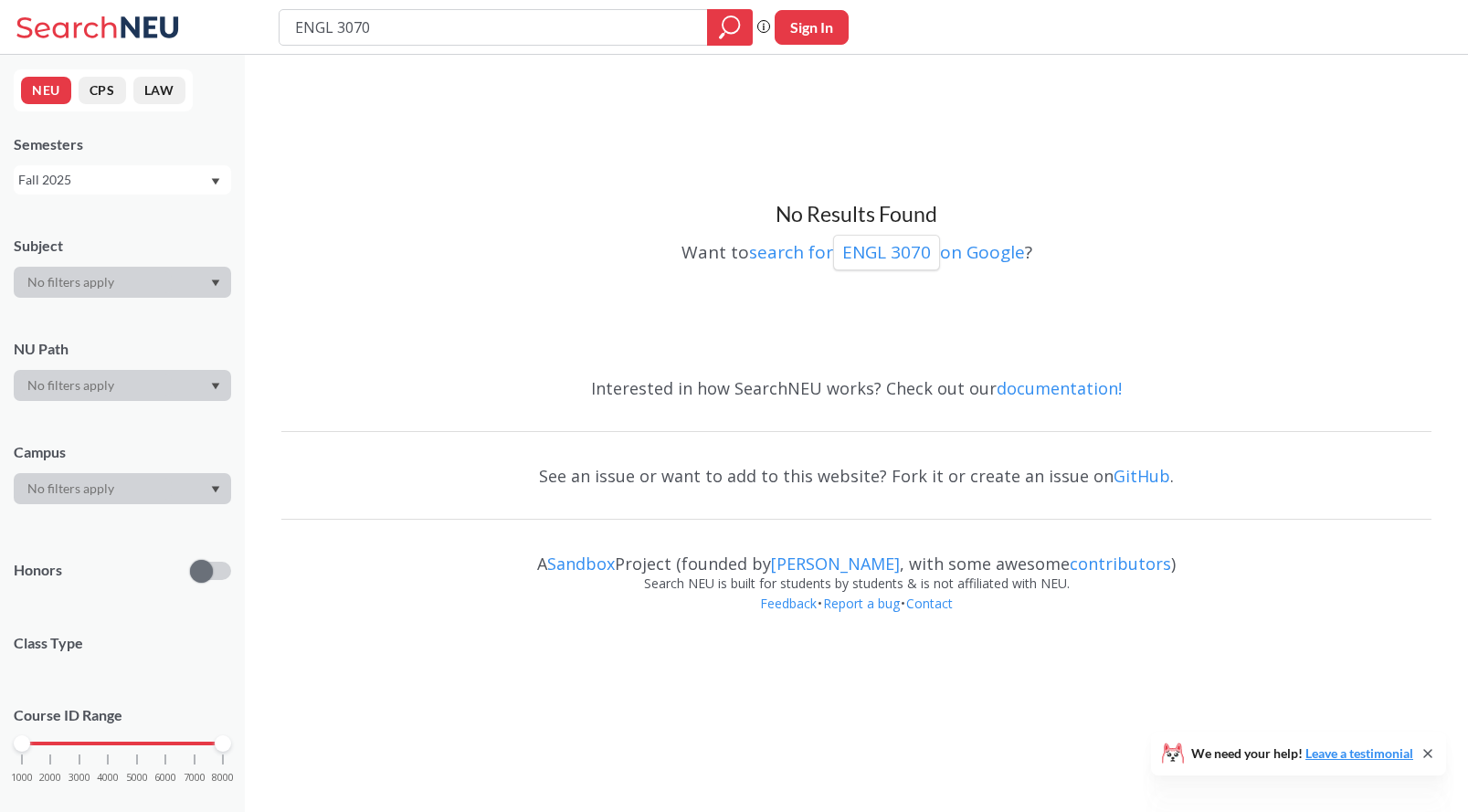
click at [395, 34] on input "ENGL 3070" at bounding box center [494, 28] width 401 height 31
type input "ENGL 3381"
click at [358, 32] on input "ENGL 3381" at bounding box center [494, 28] width 401 height 31
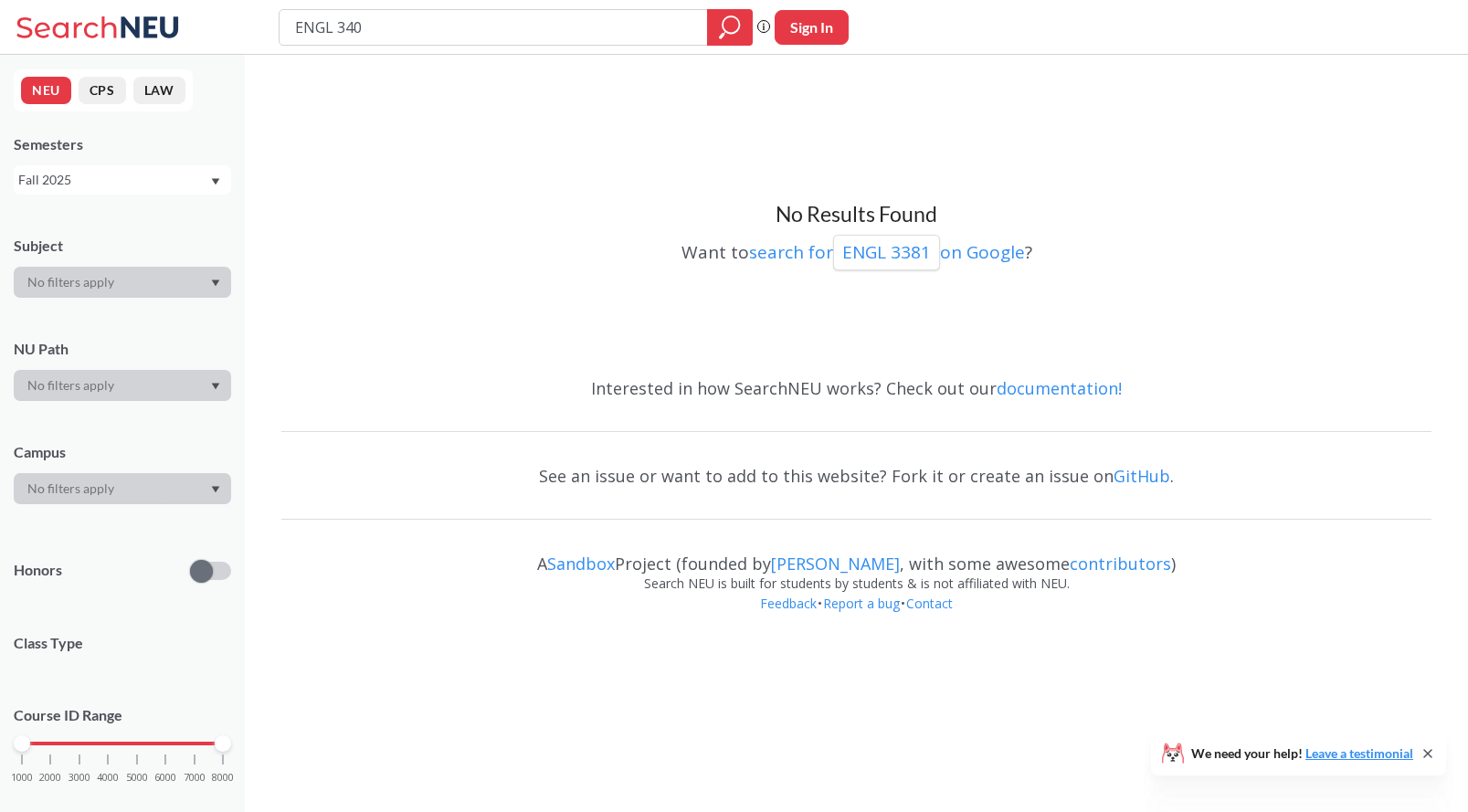
type input "ENGL 3400"
click at [367, 29] on input "ENGL 3400" at bounding box center [494, 28] width 401 height 31
click at [500, 34] on input "ENGL 3381" at bounding box center [494, 28] width 401 height 31
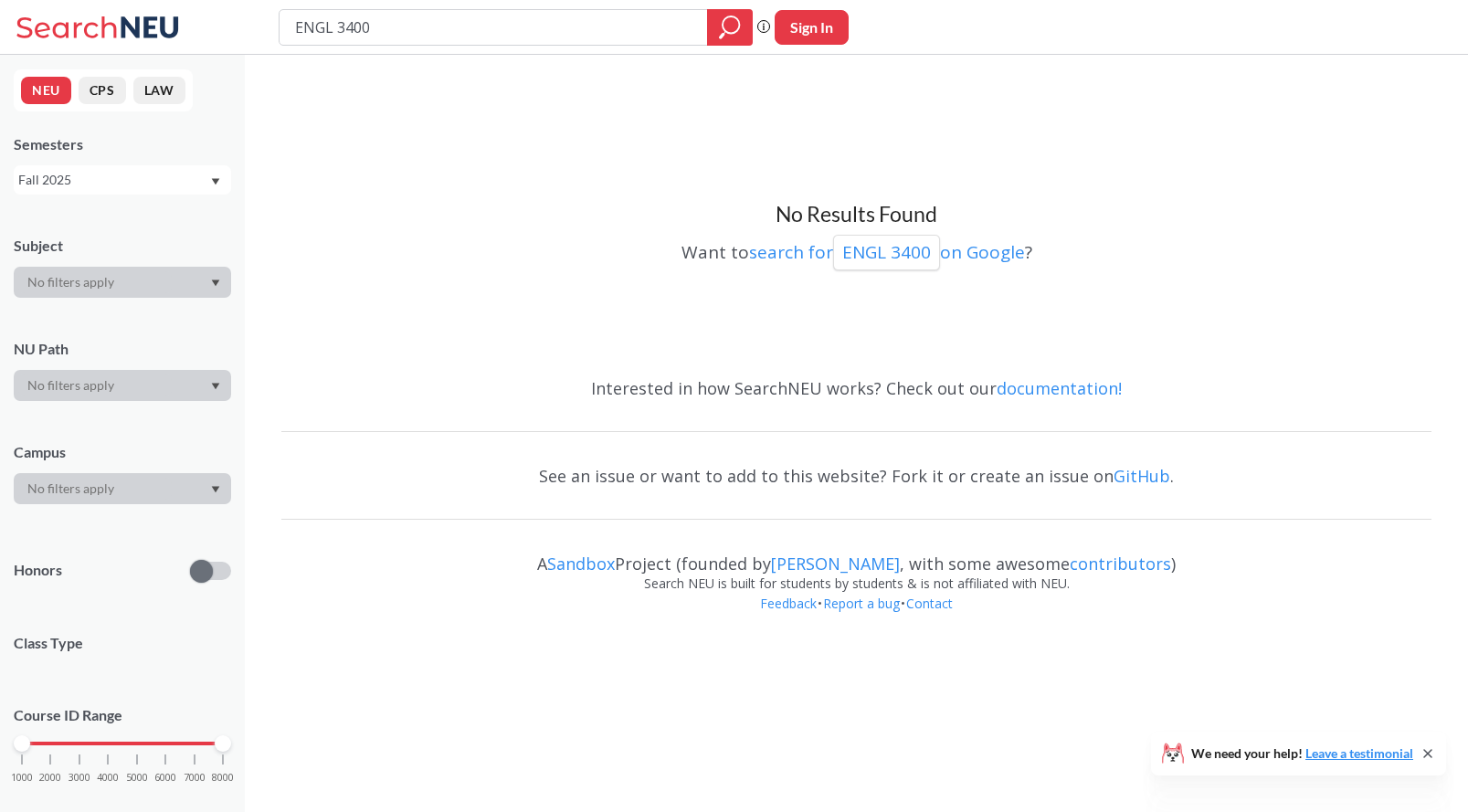
click at [485, 39] on input "ENGL 3400" at bounding box center [494, 28] width 401 height 31
click at [485, 38] on input "ENGL 3400" at bounding box center [494, 28] width 401 height 31
type input "ENGL 3487"
click at [344, 25] on input "ENGL 3487" at bounding box center [494, 28] width 401 height 31
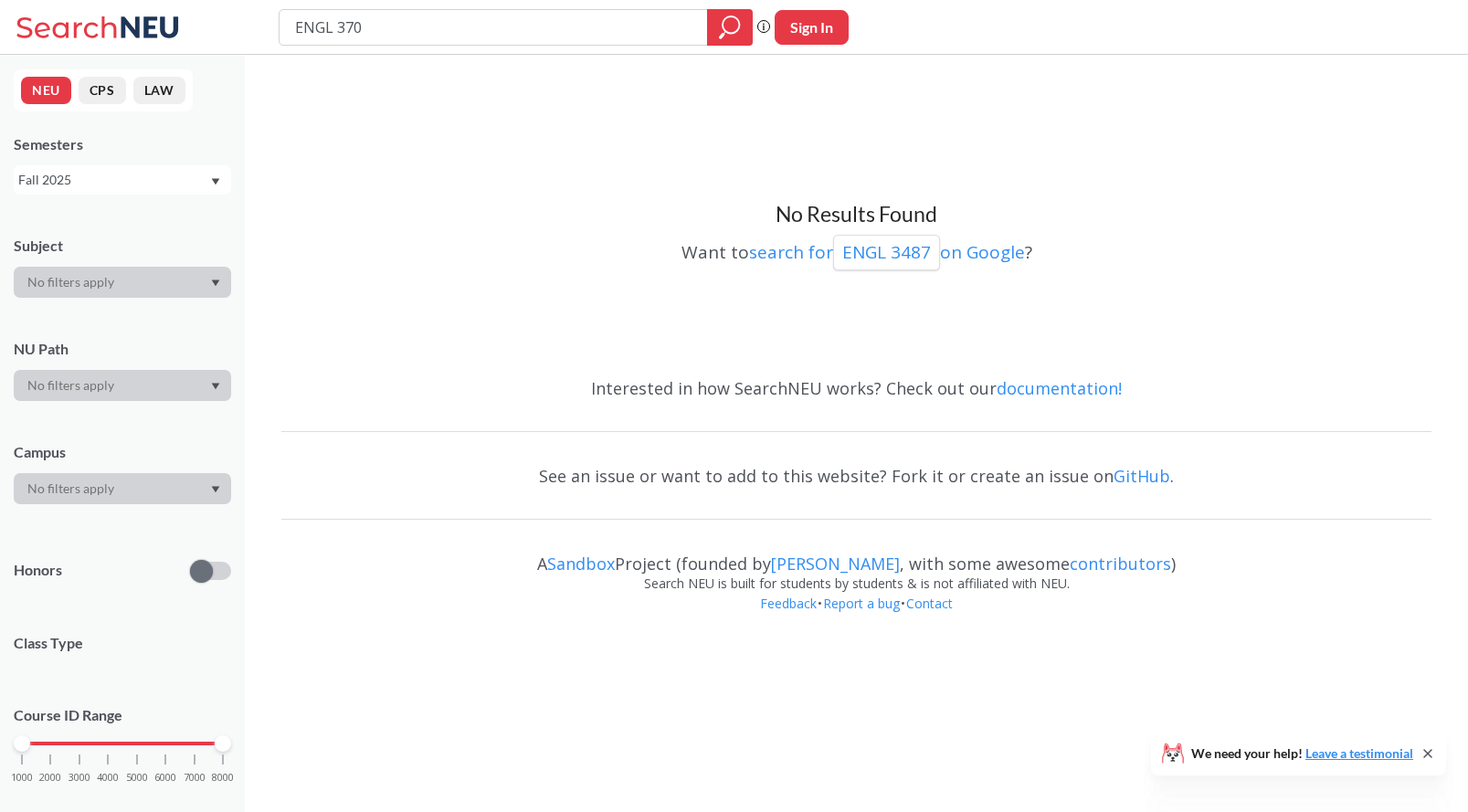
type input "ENGL 3700"
click at [344, 25] on input "ENGL 3700" at bounding box center [494, 28] width 401 height 31
click at [366, 34] on input "ENGL 3700" at bounding box center [494, 28] width 401 height 31
drag, startPoint x: 366, startPoint y: 34, endPoint x: 290, endPoint y: 29, distance: 76.2
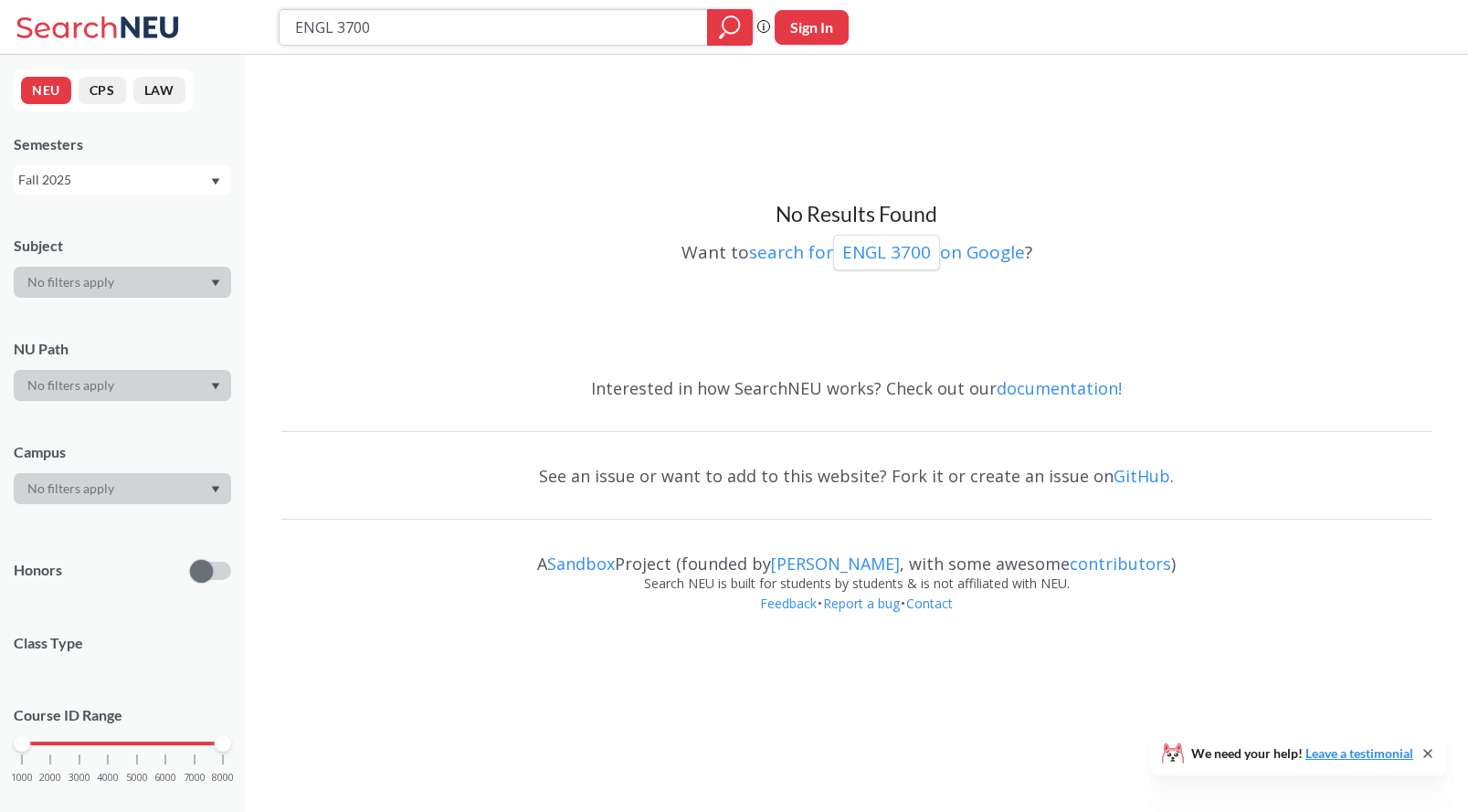
click at [289, 29] on div "ENGL 3700" at bounding box center [515, 27] width 474 height 36
type input "LING 1150"
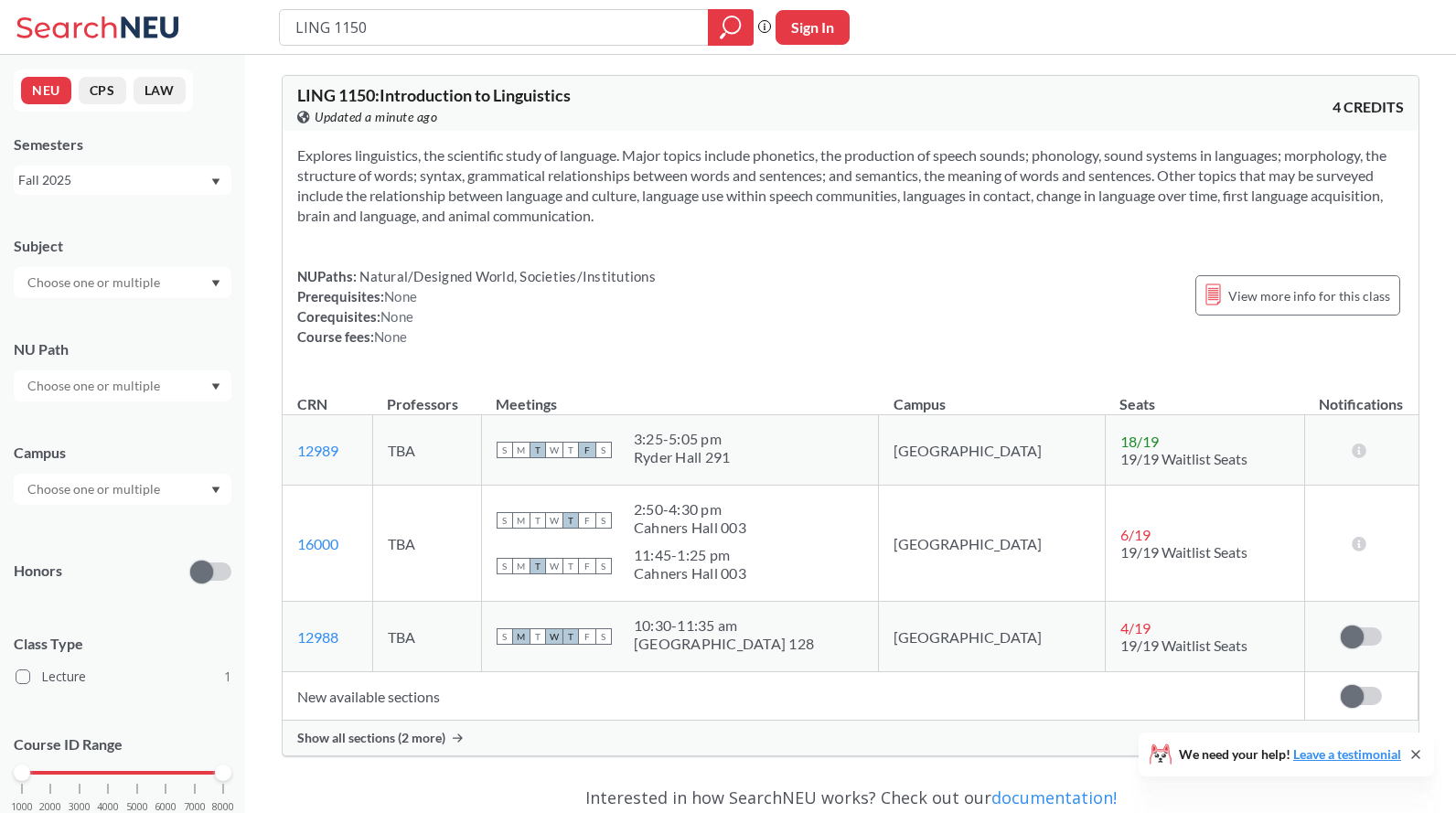
scroll to position [7, 0]
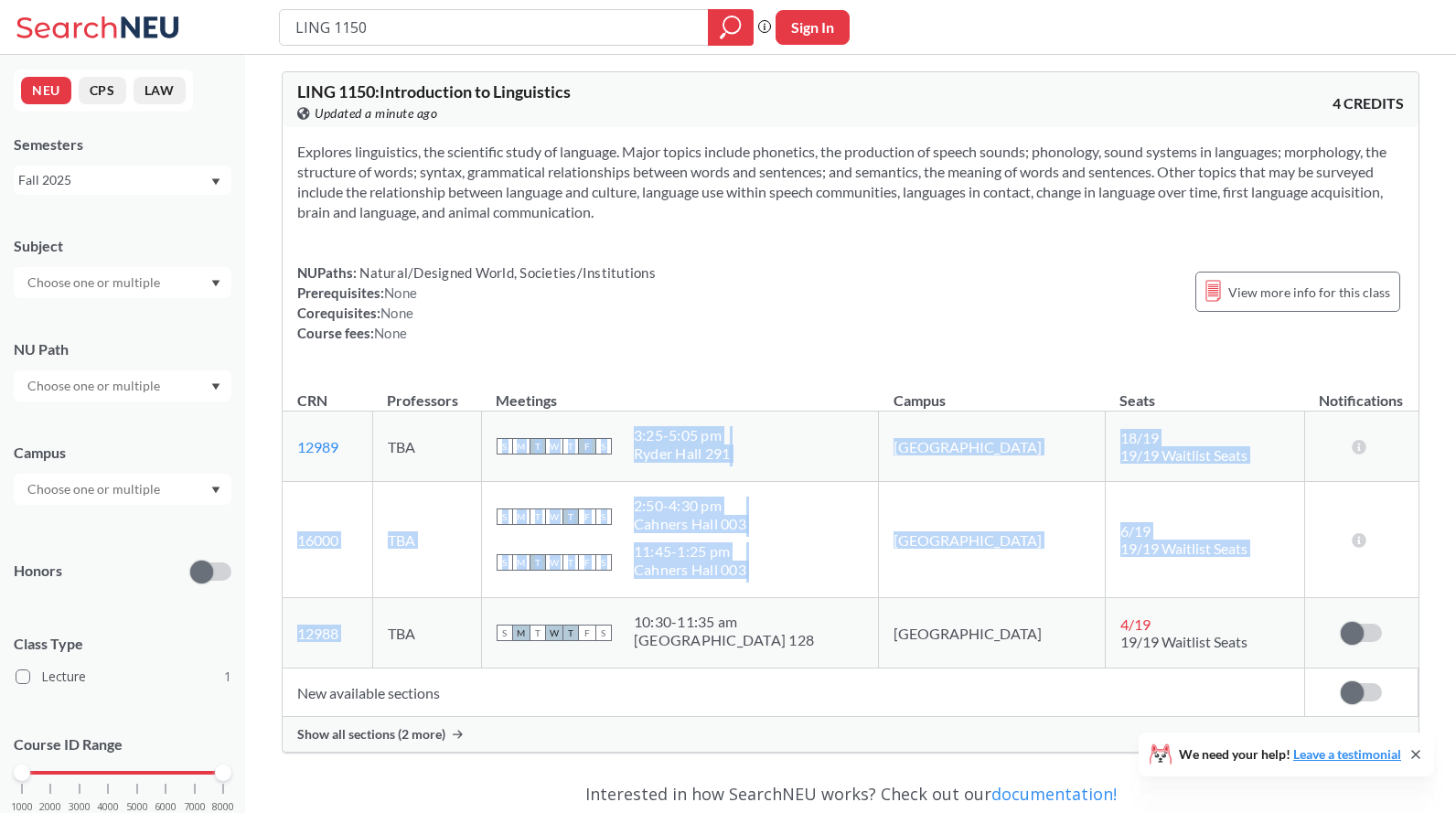
drag, startPoint x: 427, startPoint y: 571, endPoint x: 422, endPoint y: 609, distance: 38.3
click at [422, 609] on tbody "12989 View this section on Banner. TBA S M T W T F S 3:25 - 5:05 pm [GEOGRAPHIC…" at bounding box center [851, 539] width 1136 height 257
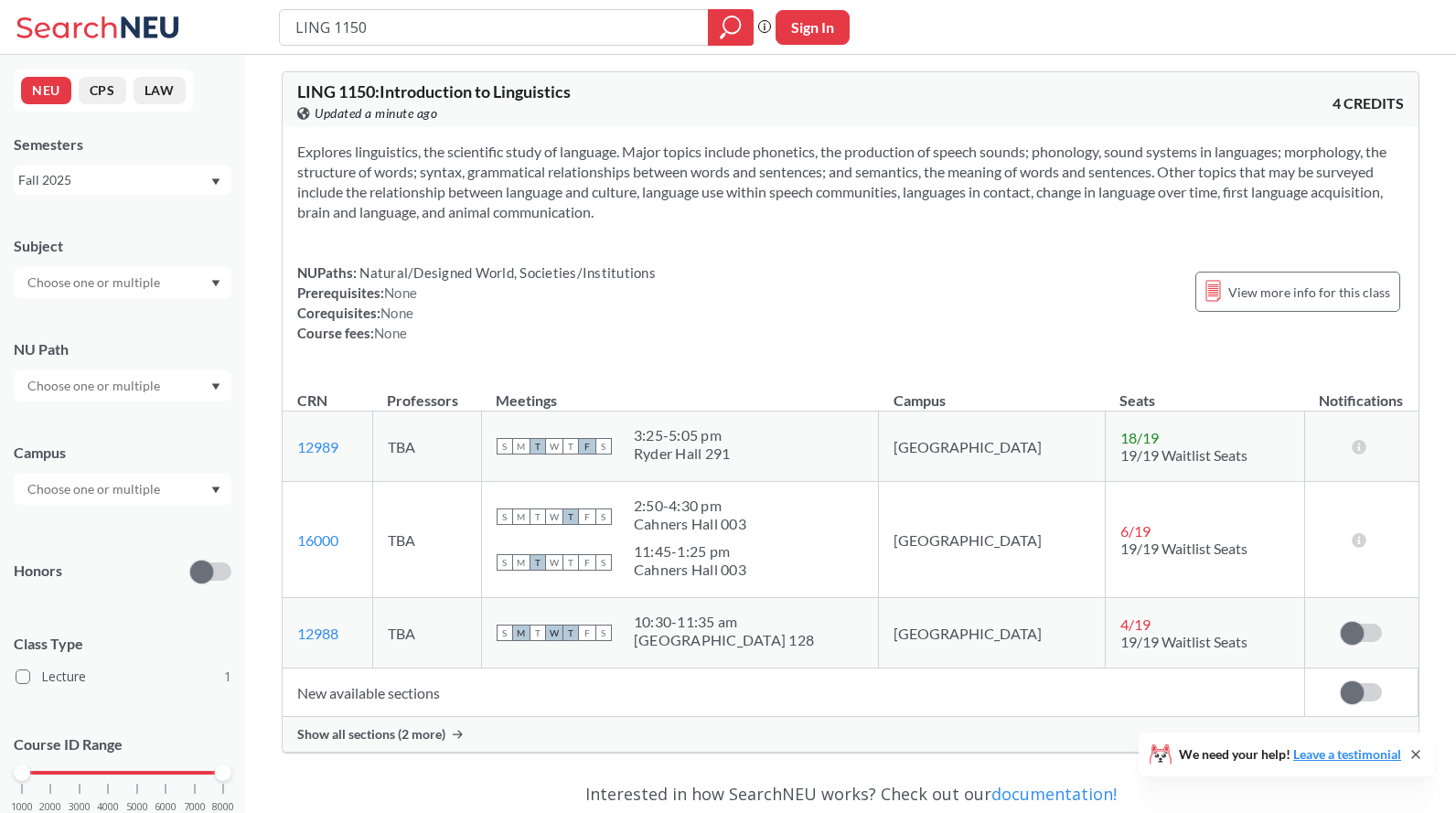
click at [893, 183] on section "Explores linguistics, the scientific study of language. Major topics include ph…" at bounding box center [851, 182] width 1107 height 81
click at [568, 97] on span "LING 1150 : Introduction to Linguistics" at bounding box center [434, 92] width 274 height 20
drag, startPoint x: 568, startPoint y: 97, endPoint x: 335, endPoint y: 73, distance: 234.2
click at [335, 73] on div "LING 1150 : Introduction to Linguistics View this course on Banner. Updated a m…" at bounding box center [851, 99] width 1136 height 55
click at [376, 27] on input "LING 1150" at bounding box center [494, 28] width 402 height 31
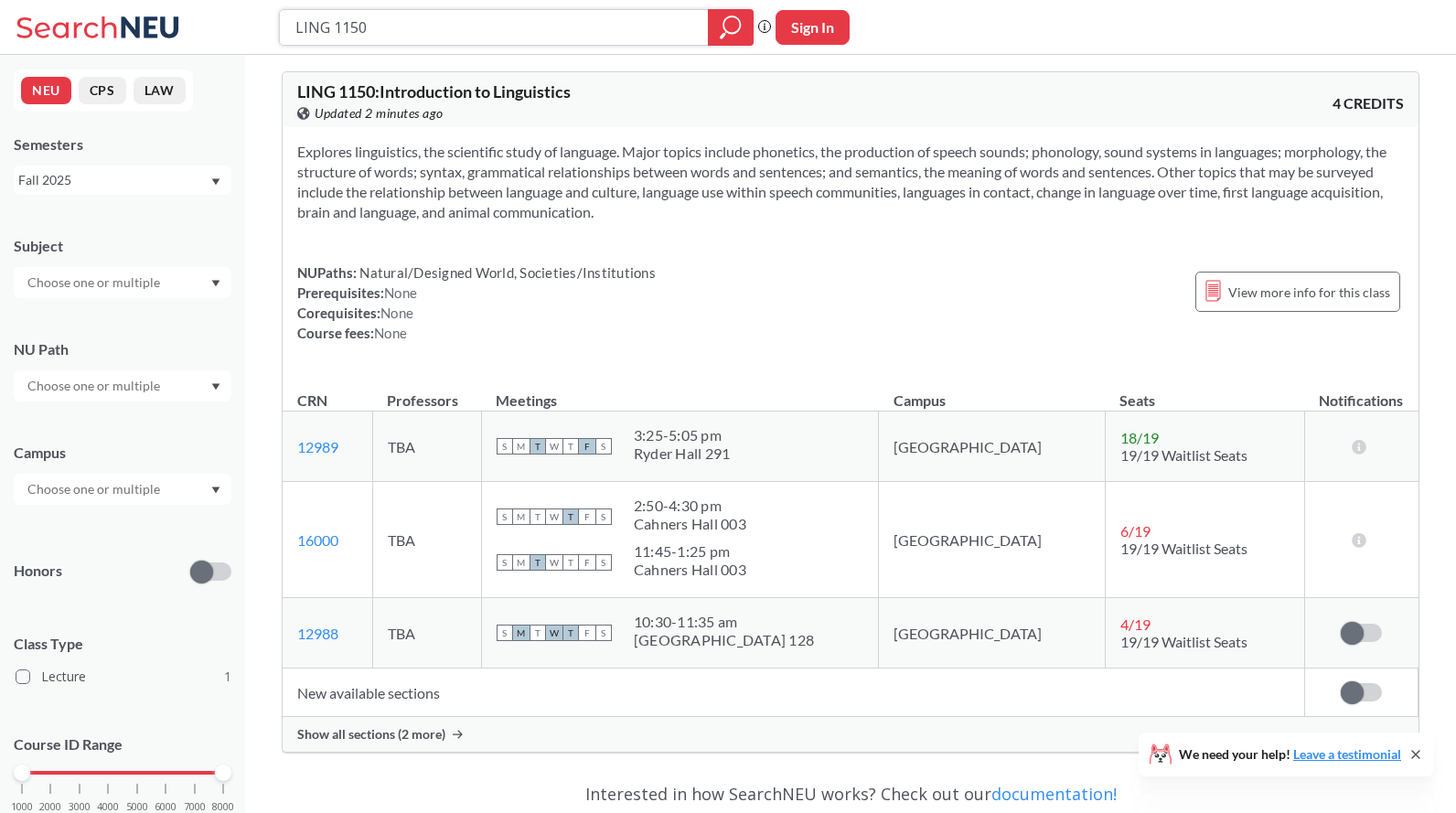
click at [376, 27] on input "LING 1150" at bounding box center [494, 28] width 402 height 31
type input "LING 2350"
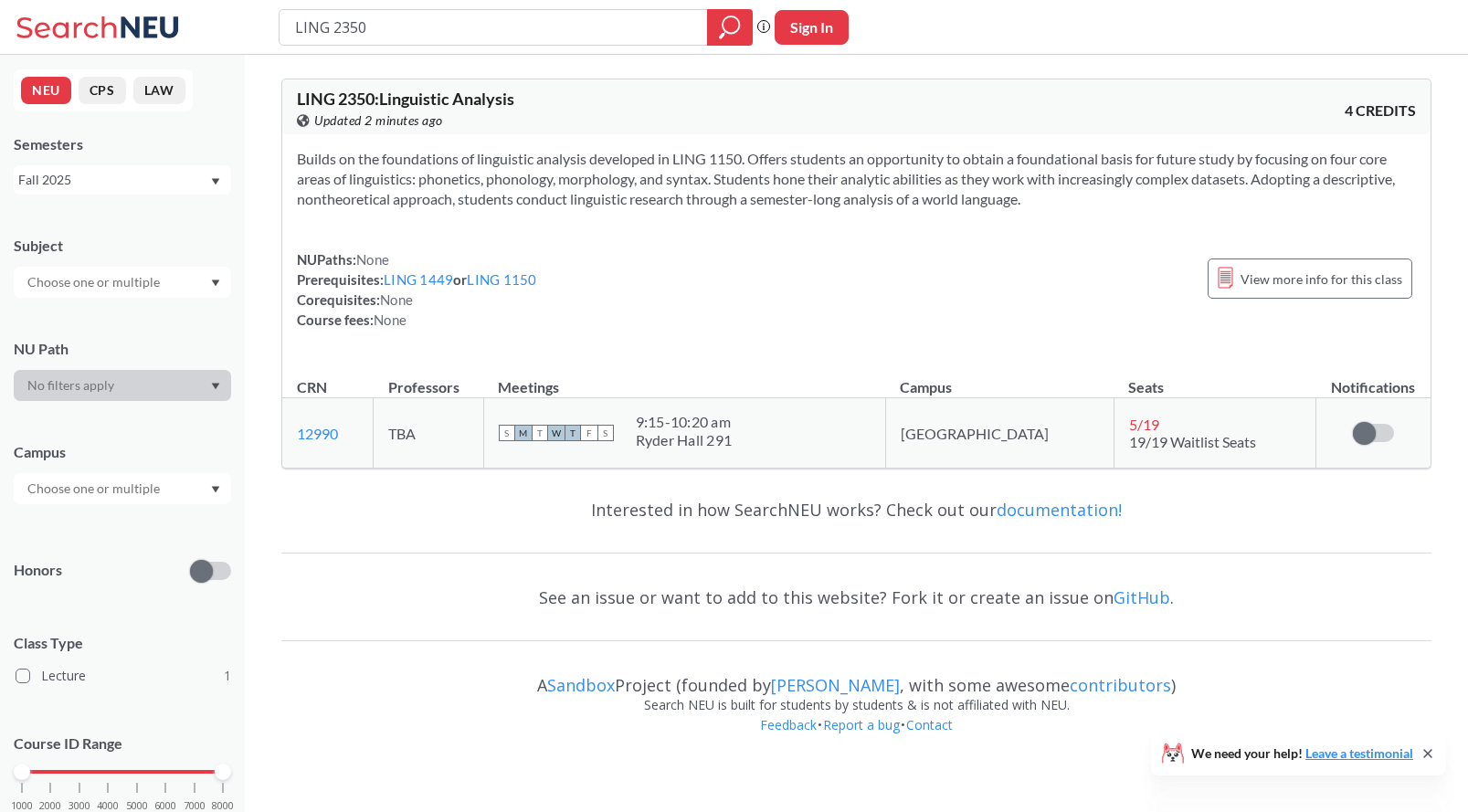
click at [376, 29] on input "LING 2350" at bounding box center [494, 28] width 401 height 31
type input "LING 3450"
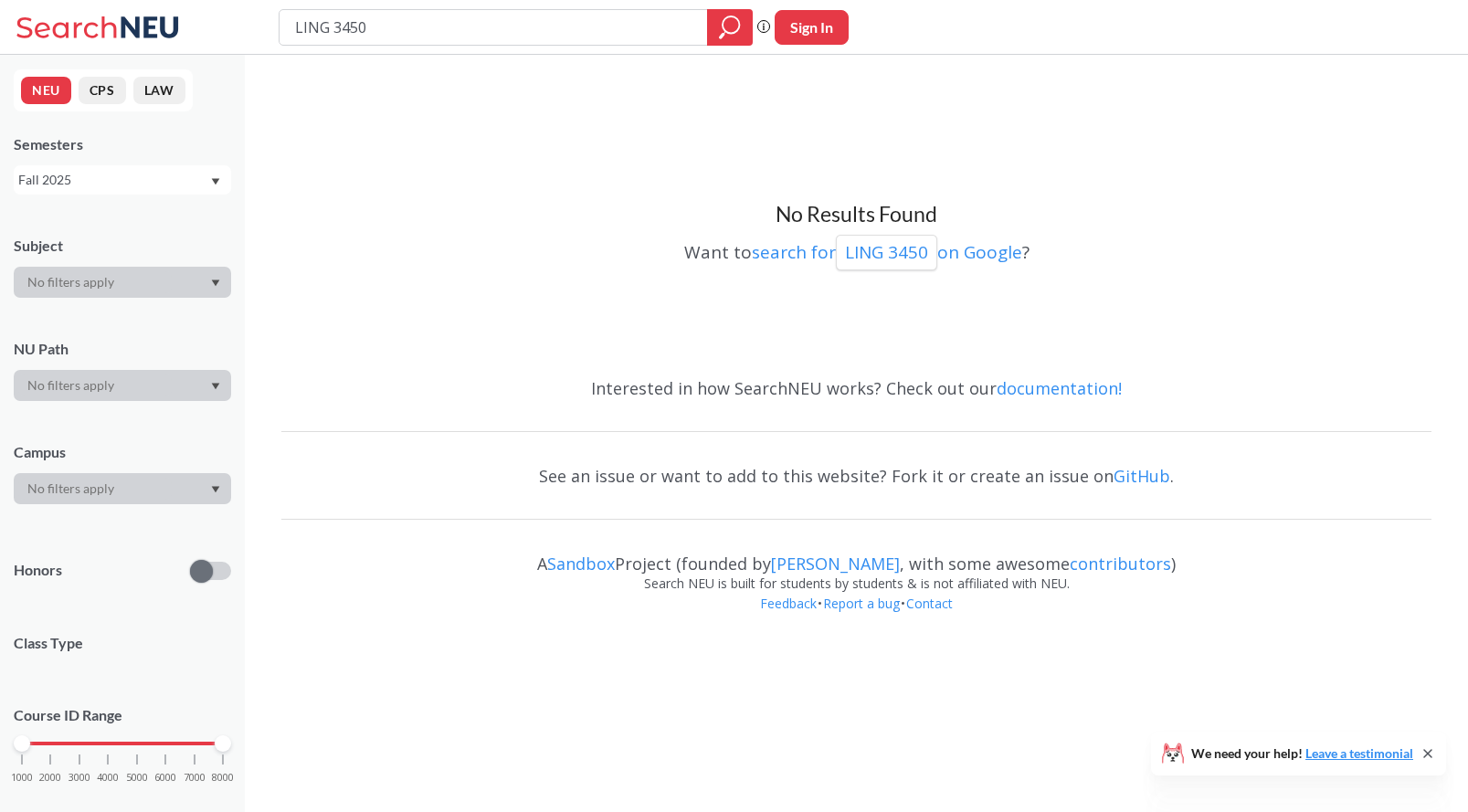
click at [376, 29] on input "LING 3450" at bounding box center [494, 28] width 401 height 31
type input "LING 3452"
click at [376, 29] on input "LING 3452" at bounding box center [494, 28] width 401 height 31
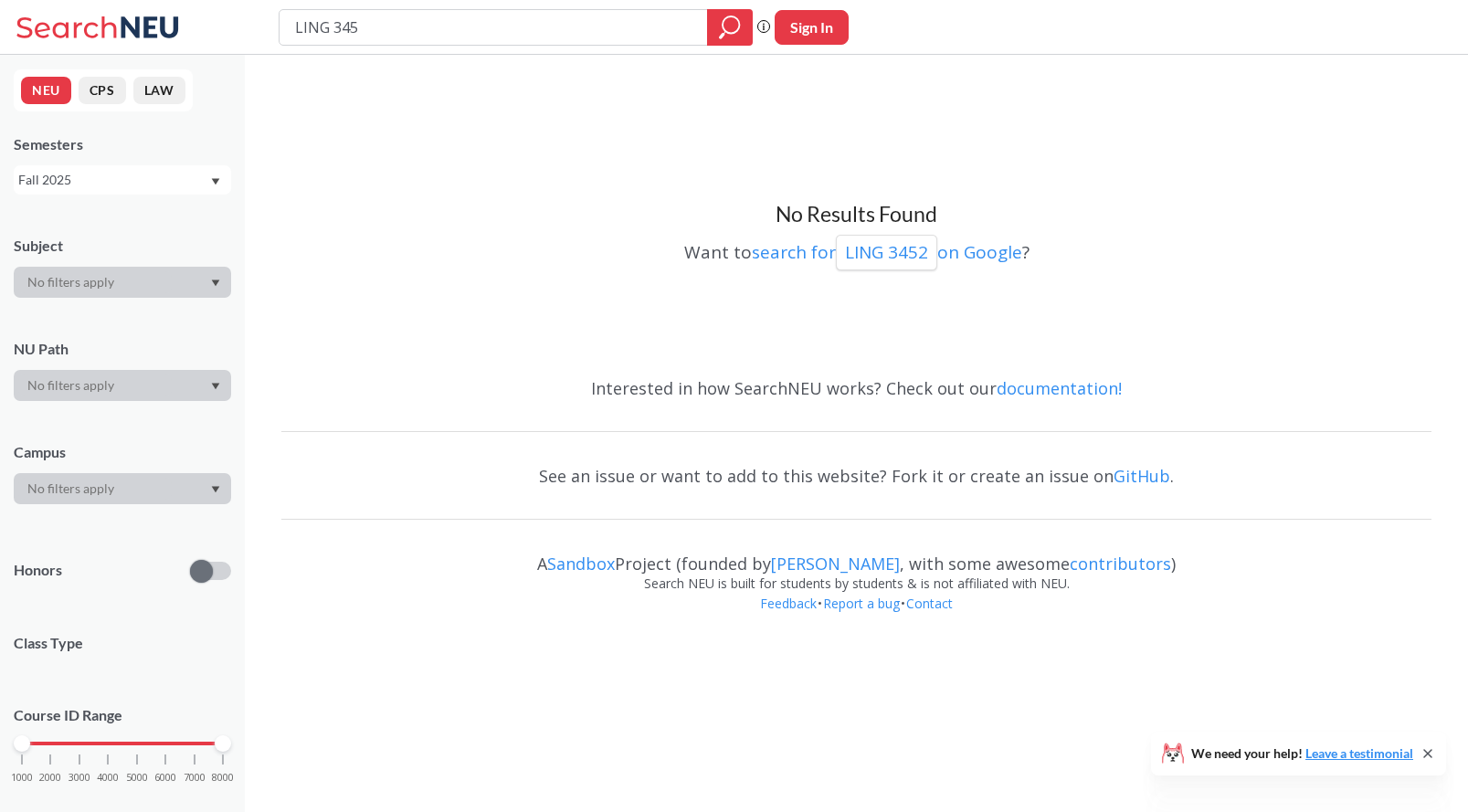
type input "LING 3454"
click at [376, 29] on input "LING 3454" at bounding box center [494, 28] width 401 height 31
type input "LING 3456"
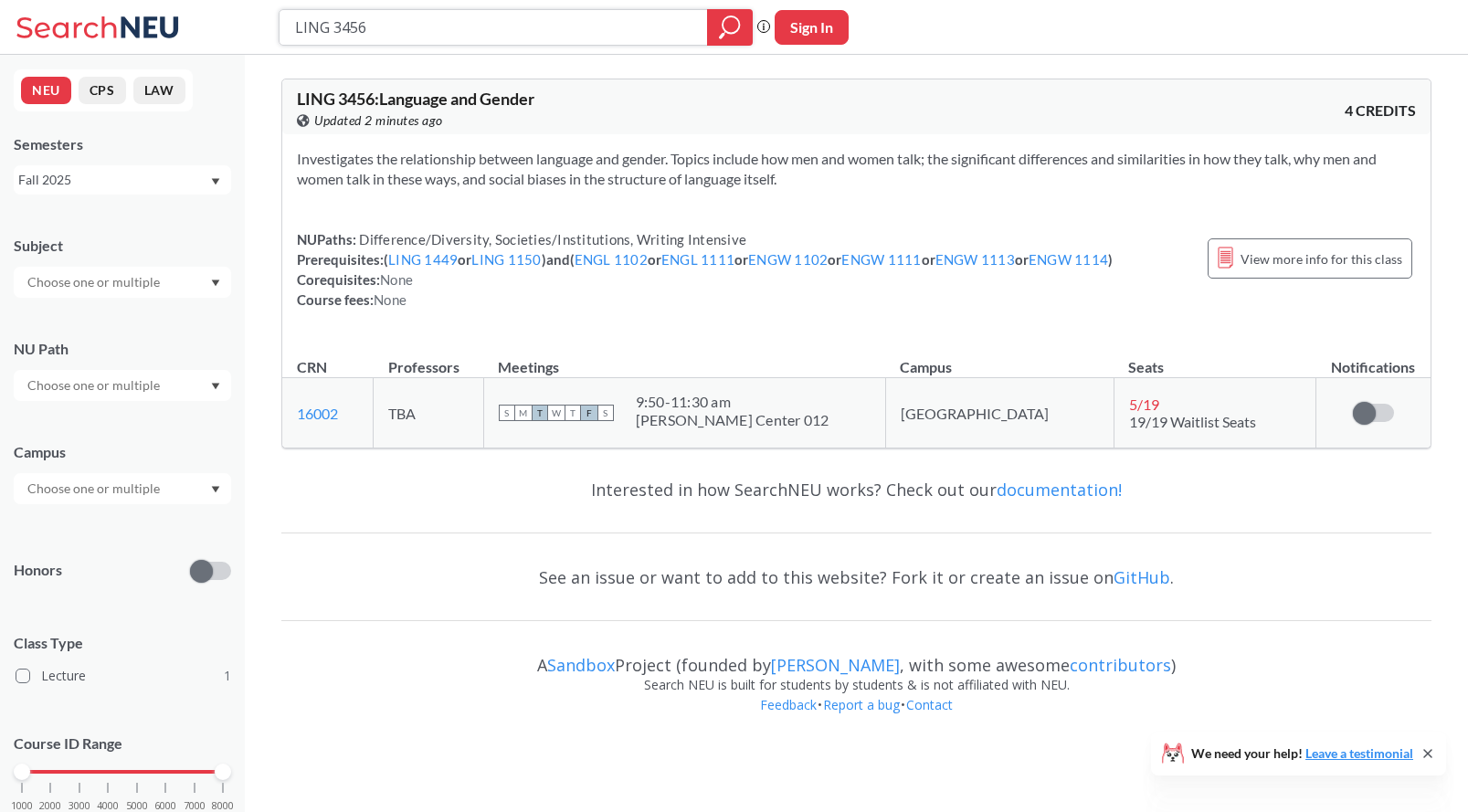
click at [460, 23] on input "LING 3456" at bounding box center [494, 28] width 401 height 31
drag, startPoint x: 460, startPoint y: 23, endPoint x: 263, endPoint y: 4, distance: 197.9
click at [263, 4] on div "LING 3456 Phrase search guarantees the exact search appears in the results. Ex.…" at bounding box center [734, 28] width 1468 height 55
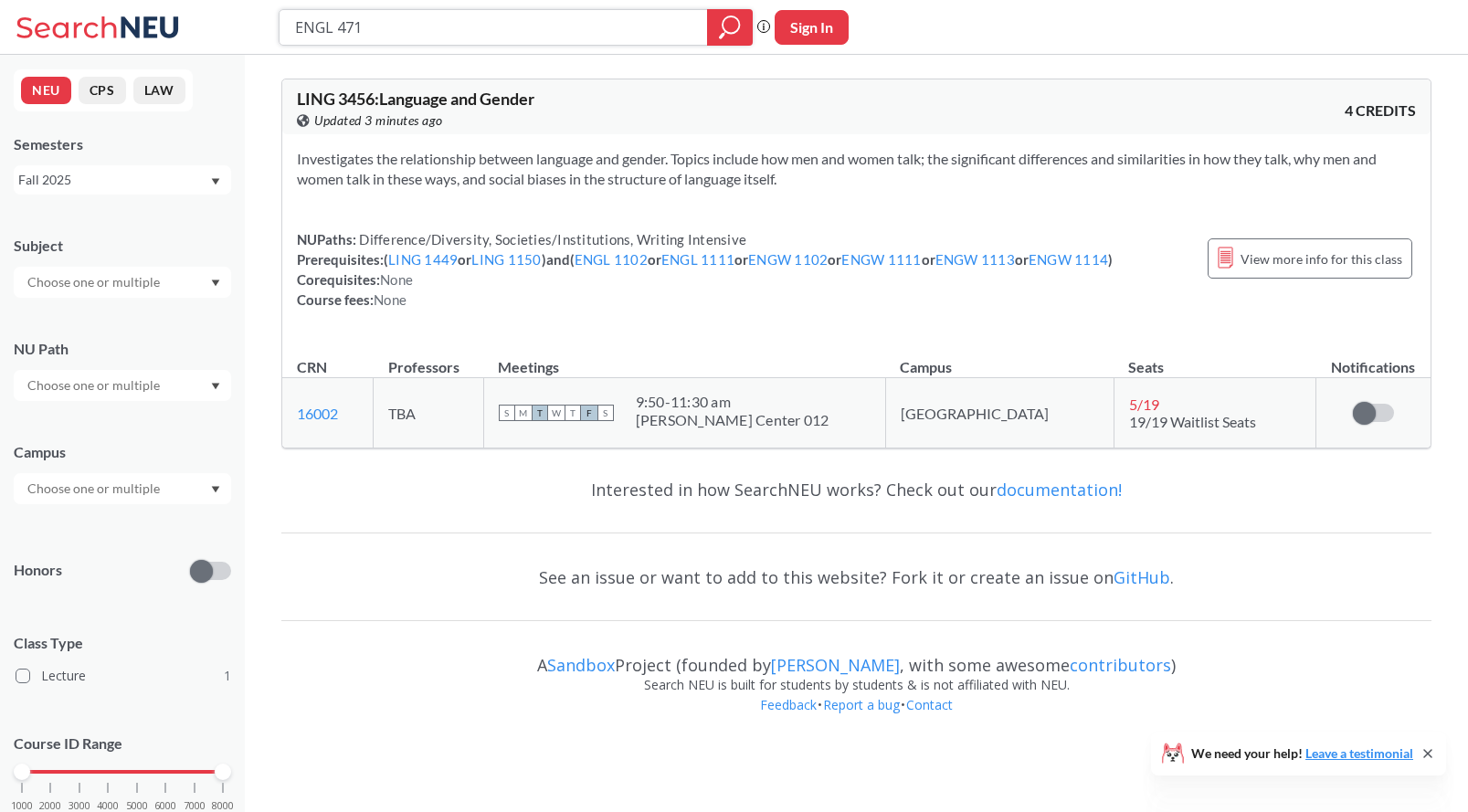
type input "ENGL 4710"
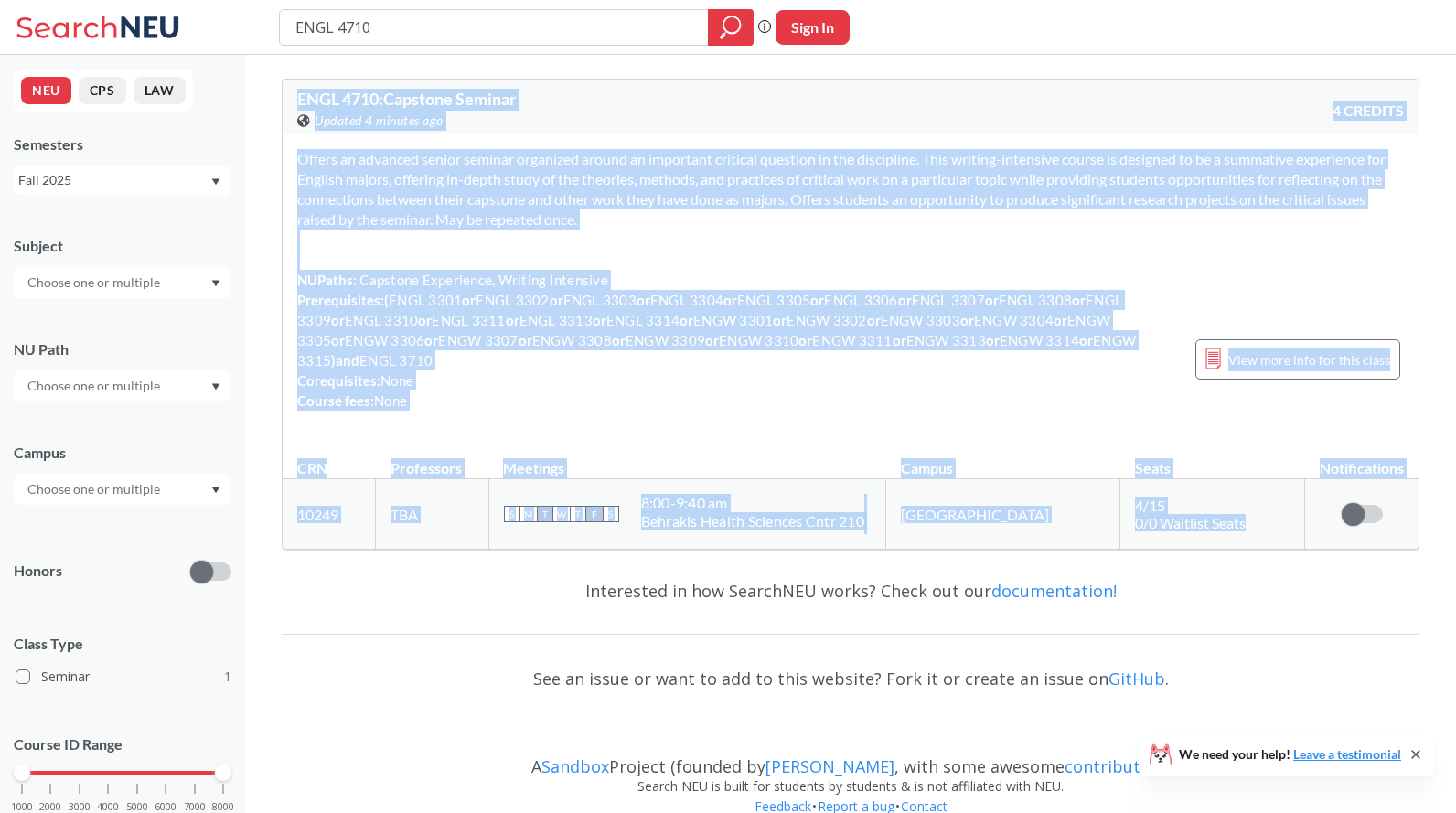
drag, startPoint x: 298, startPoint y: 97, endPoint x: 1378, endPoint y: 532, distance: 1164.3
click at [1378, 534] on div "ENGL 4710 : Capstone Seminar View this course on Banner. Updated 4 minutes ago …" at bounding box center [850, 314] width 1137 height 470
click at [972, 187] on section "Offers an advanced senior seminar organized around an important critical questi…" at bounding box center [851, 189] width 1107 height 81
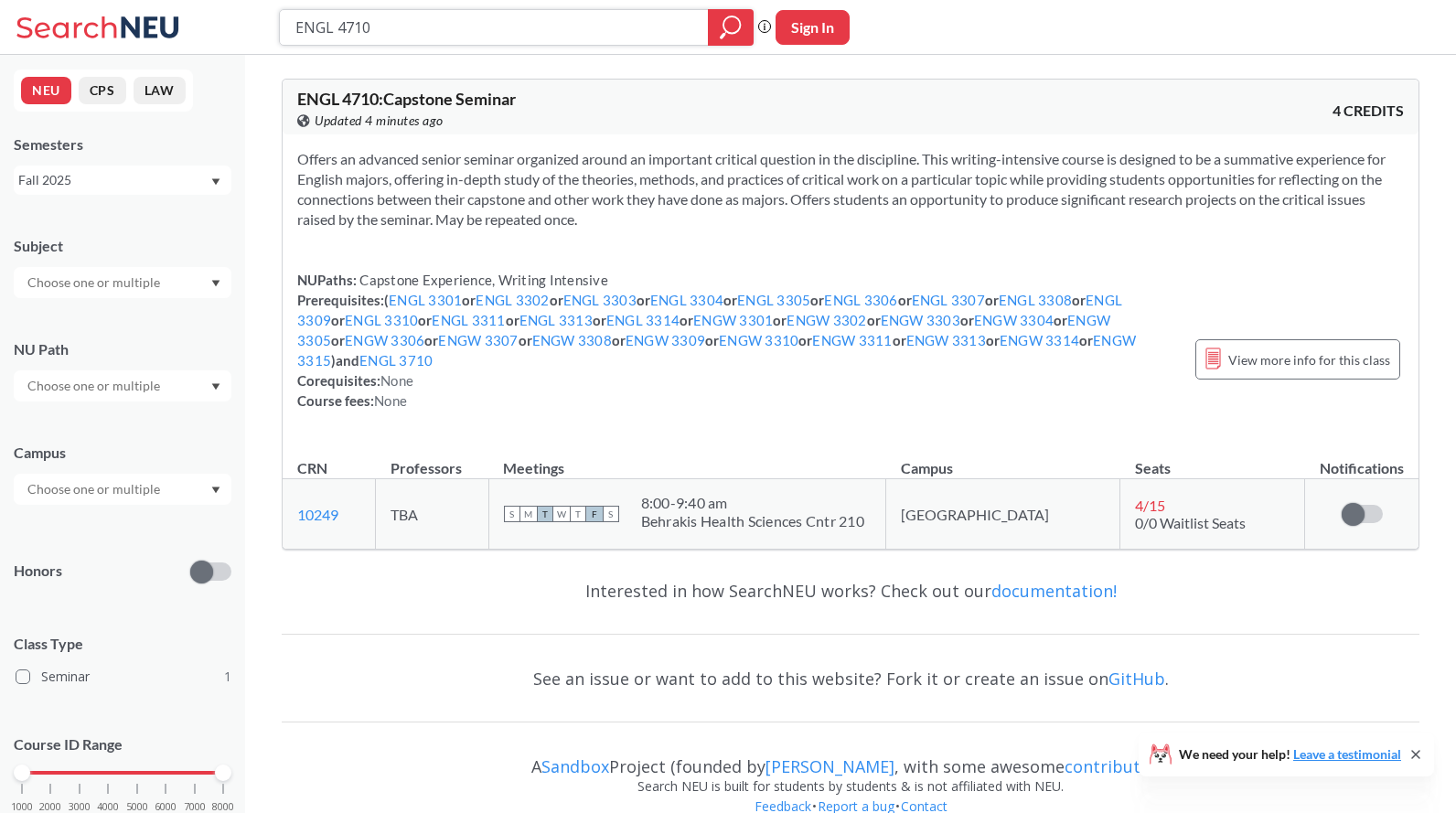
click at [399, 27] on input "ENGL 4710" at bounding box center [494, 28] width 402 height 31
click at [379, 32] on input "ENGL 4710" at bounding box center [494, 28] width 402 height 31
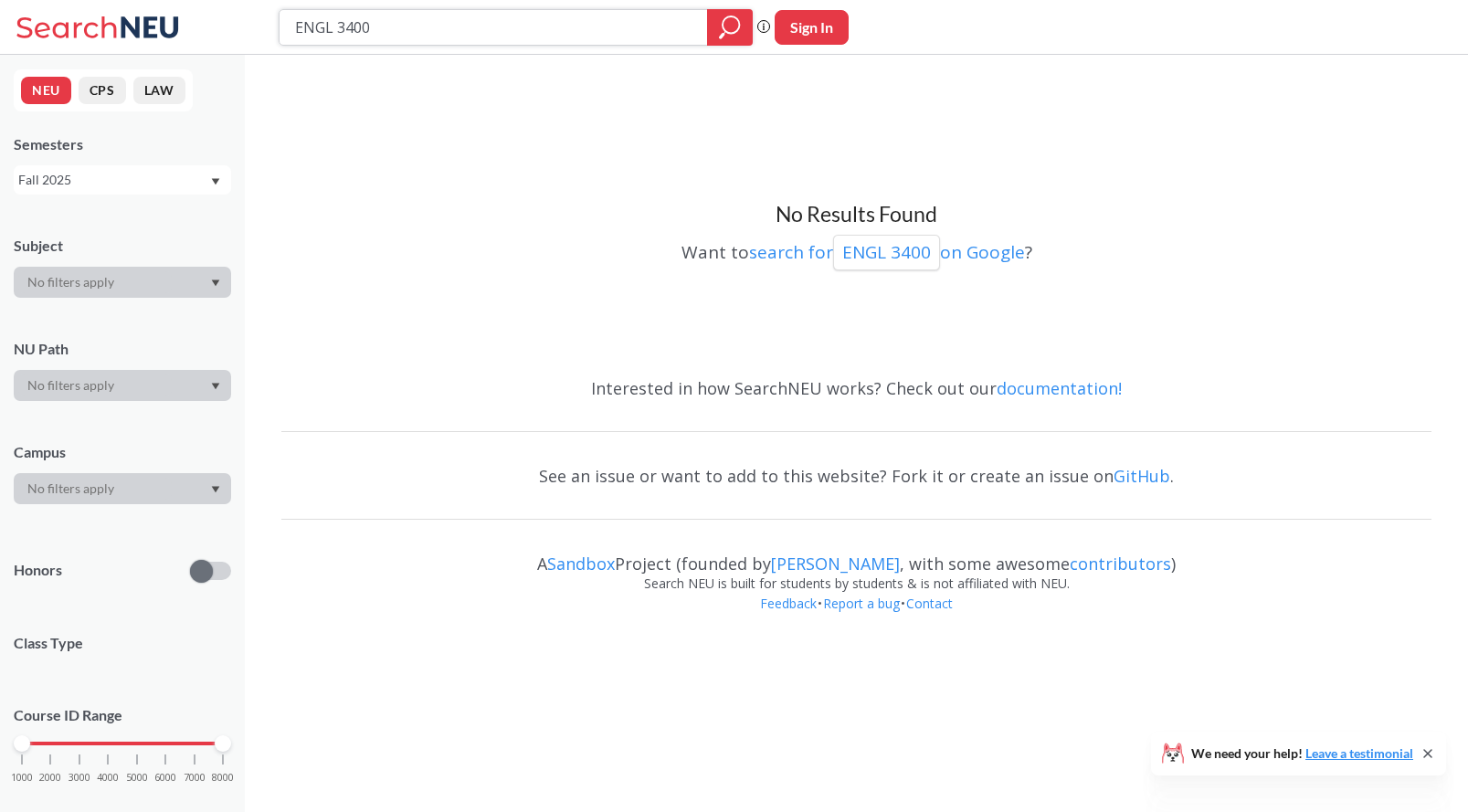
click at [357, 38] on input "ENGL 3400" at bounding box center [494, 28] width 401 height 31
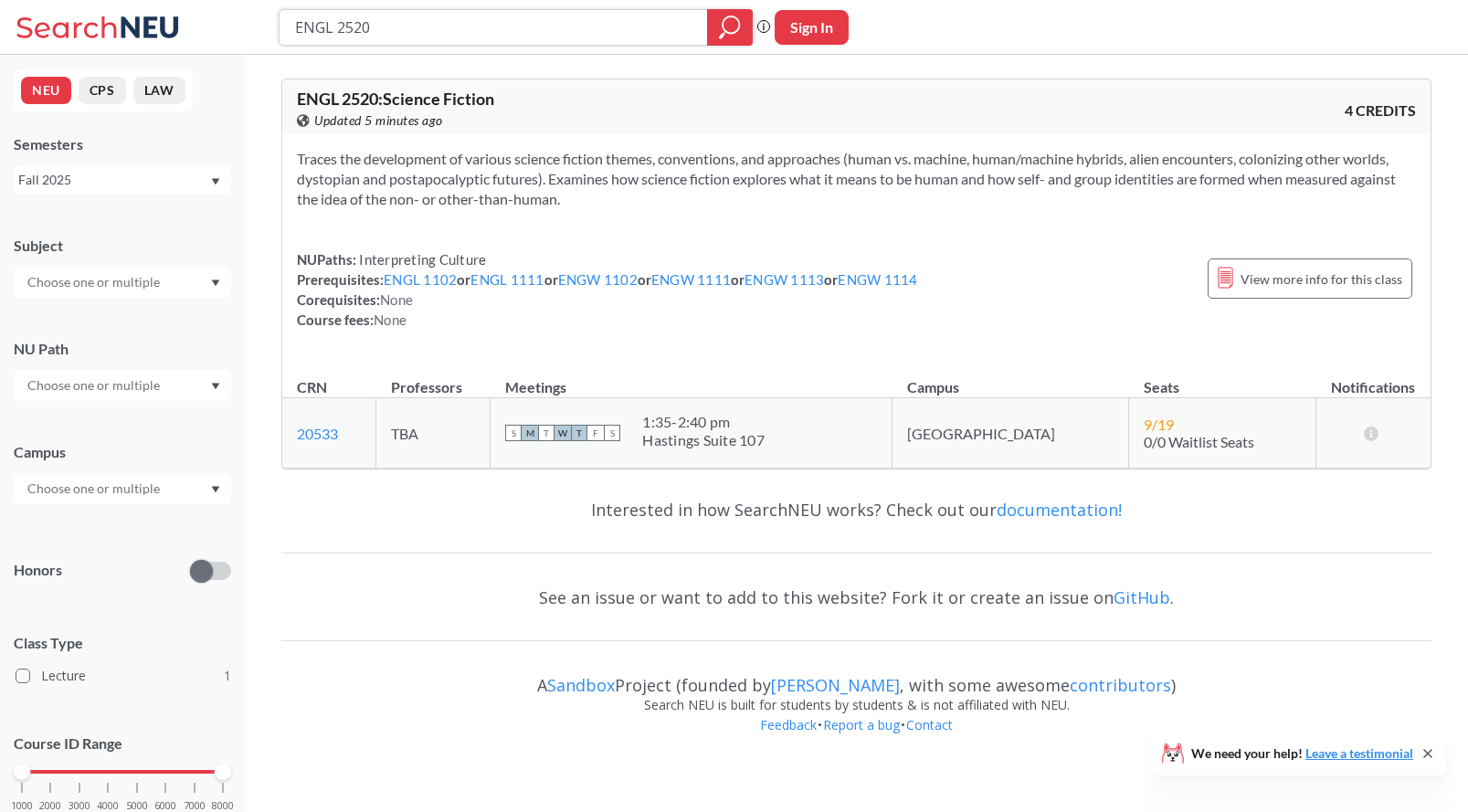
click at [367, 30] on input "ENGL 2520" at bounding box center [494, 28] width 401 height 31
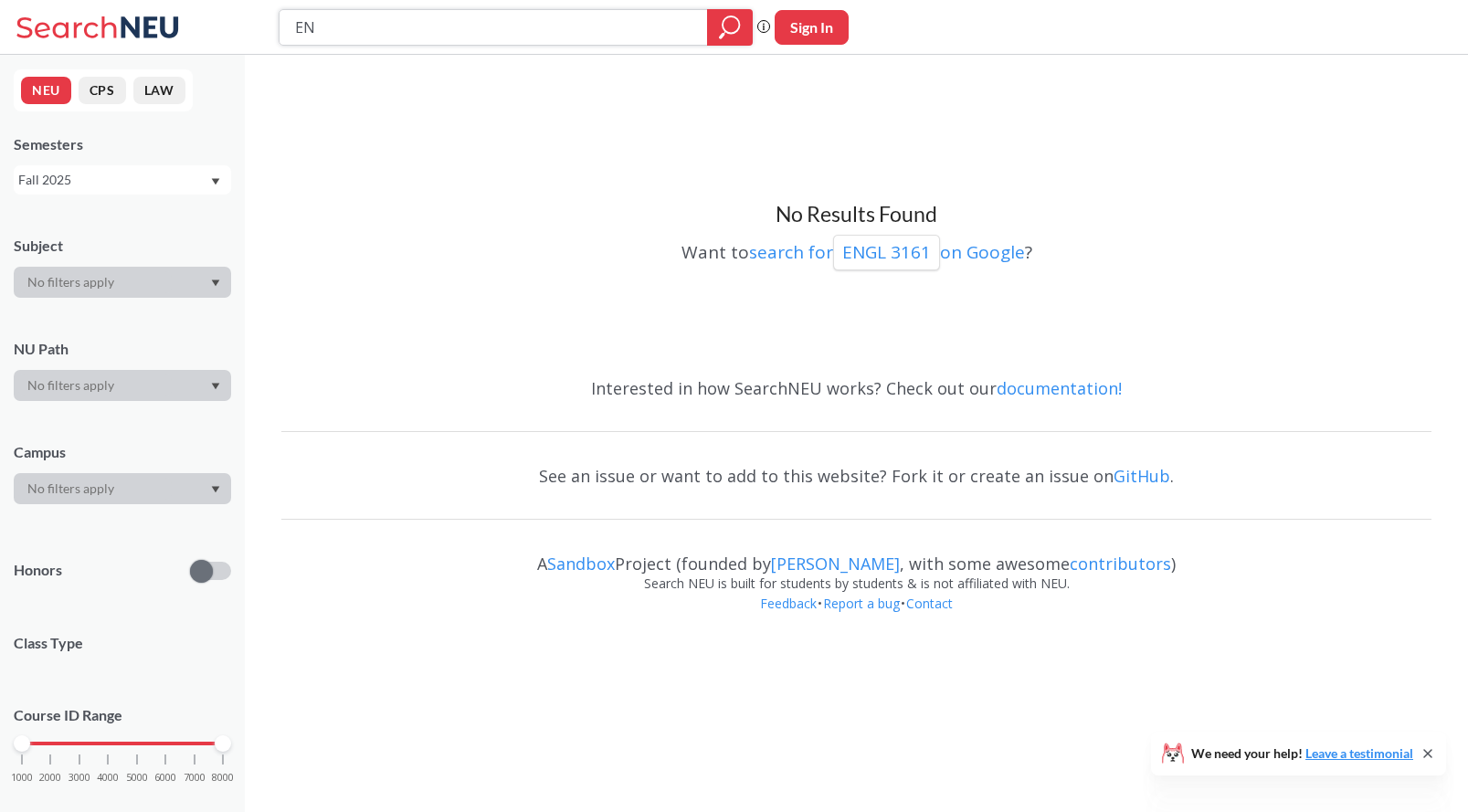
type input "E"
type input "Global Modernisms"
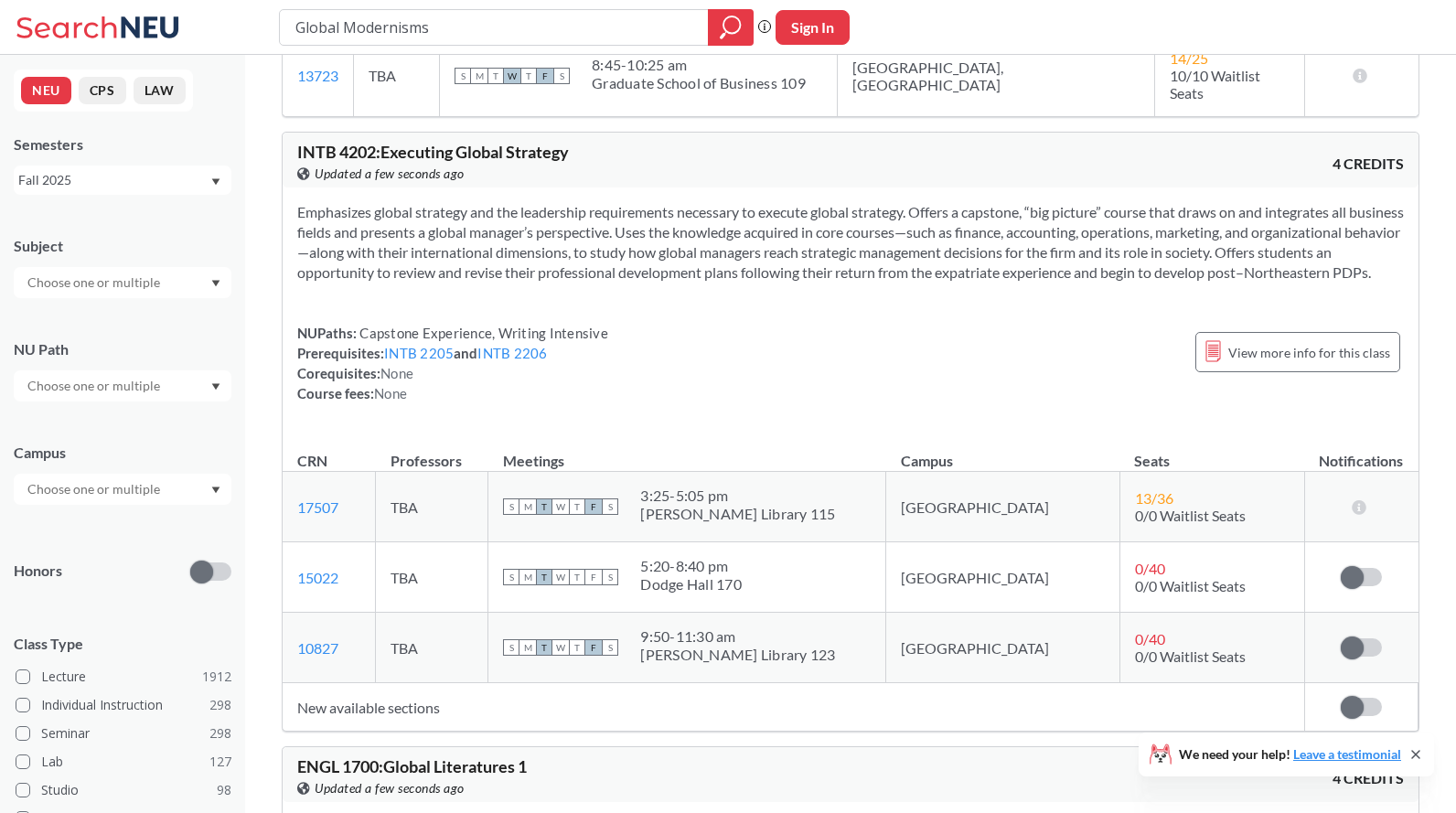
scroll to position [2241, 0]
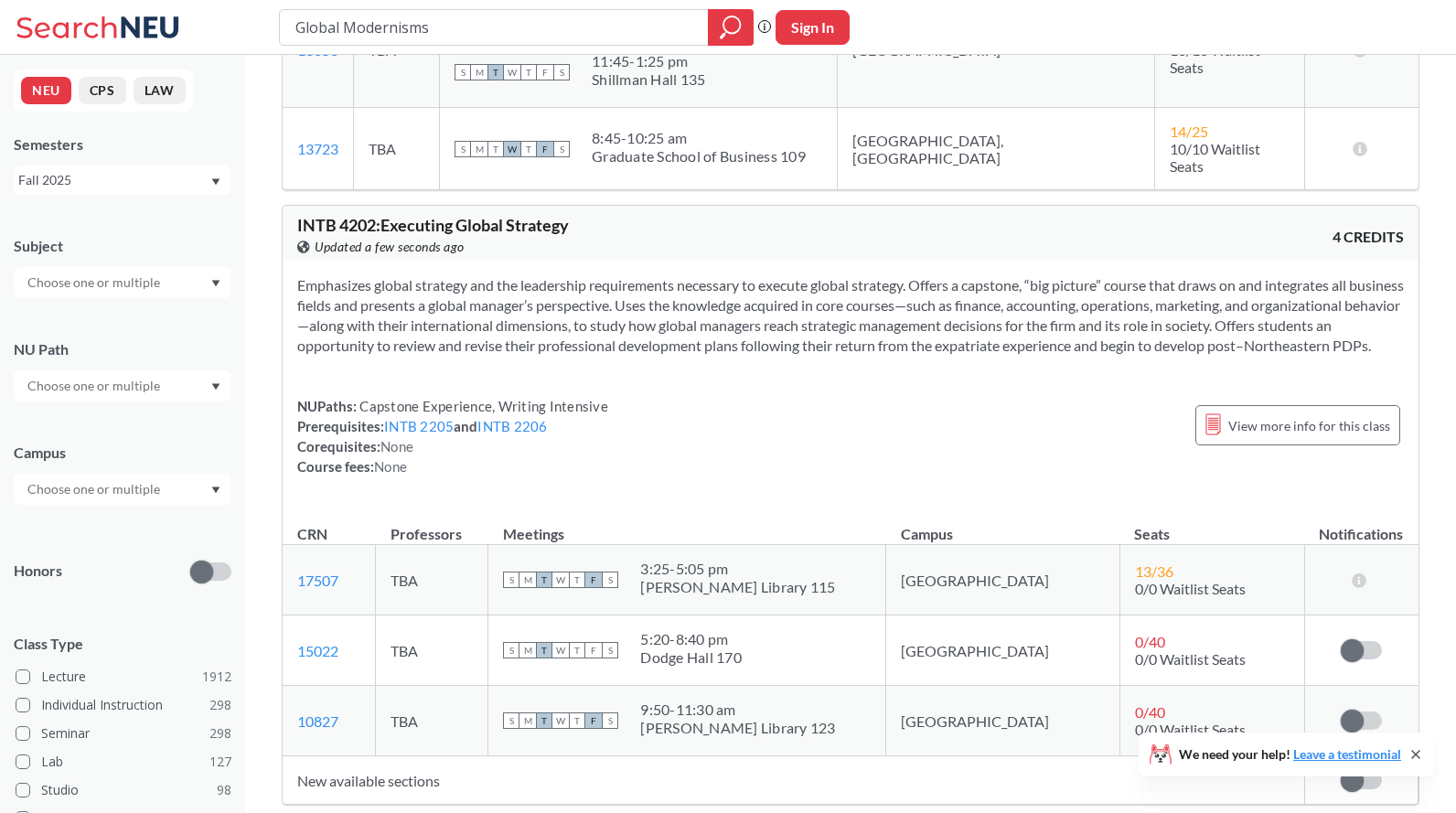
drag, startPoint x: 443, startPoint y: 29, endPoint x: 187, endPoint y: -28, distance: 262.3
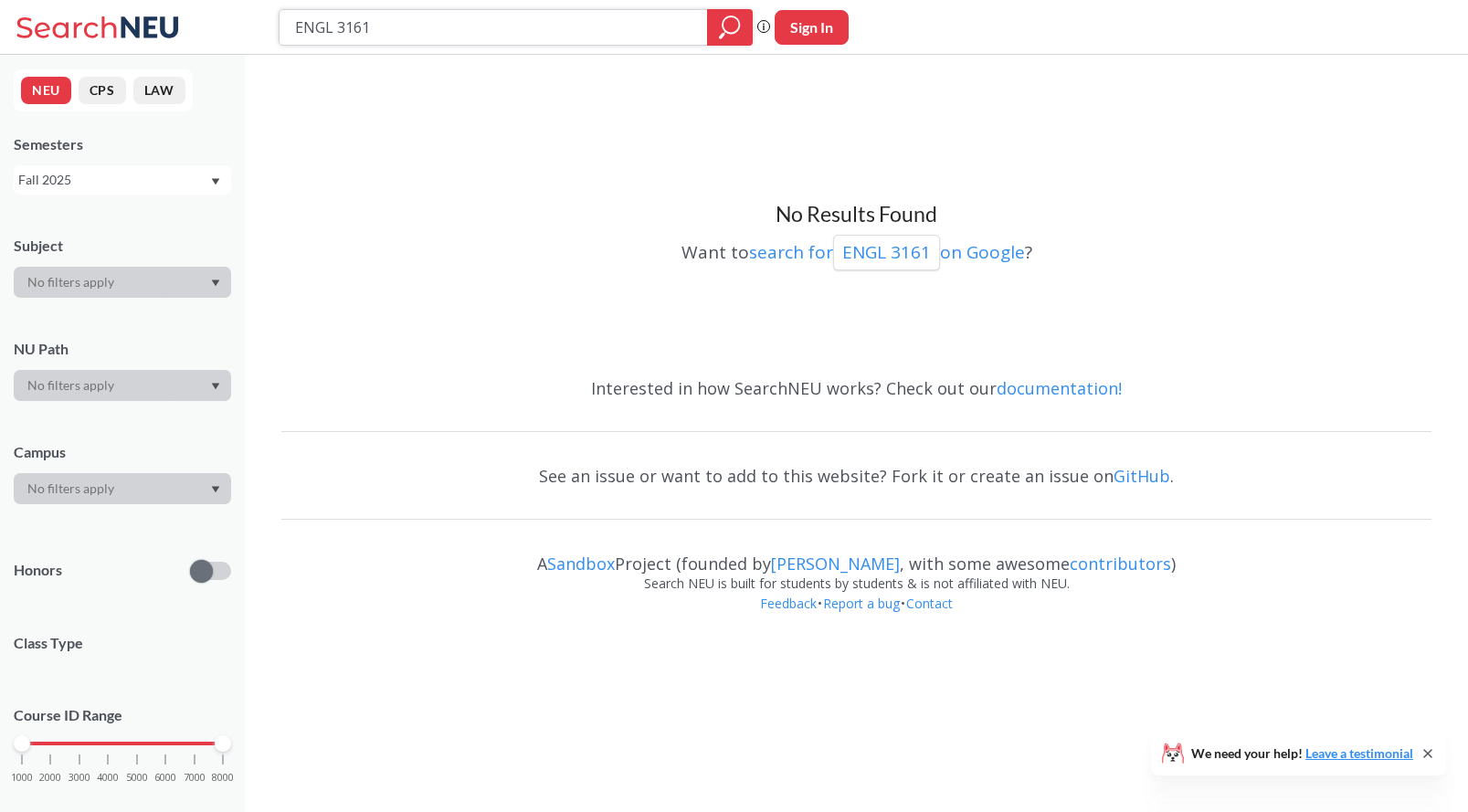
click at [381, 26] on input "ENGL 3161" at bounding box center [494, 28] width 401 height 31
drag, startPoint x: 381, startPoint y: 26, endPoint x: 268, endPoint y: 25, distance: 113.0
click at [268, 25] on div "ENGL 3161 Phrase search guarantees the exact search appears in the results. Ex.…" at bounding box center [734, 28] width 1468 height 55
click at [527, 45] on div "ENGL 3161 Phrase search guarantees the exact search appears in the results. Ex.…" at bounding box center [734, 28] width 1468 height 55
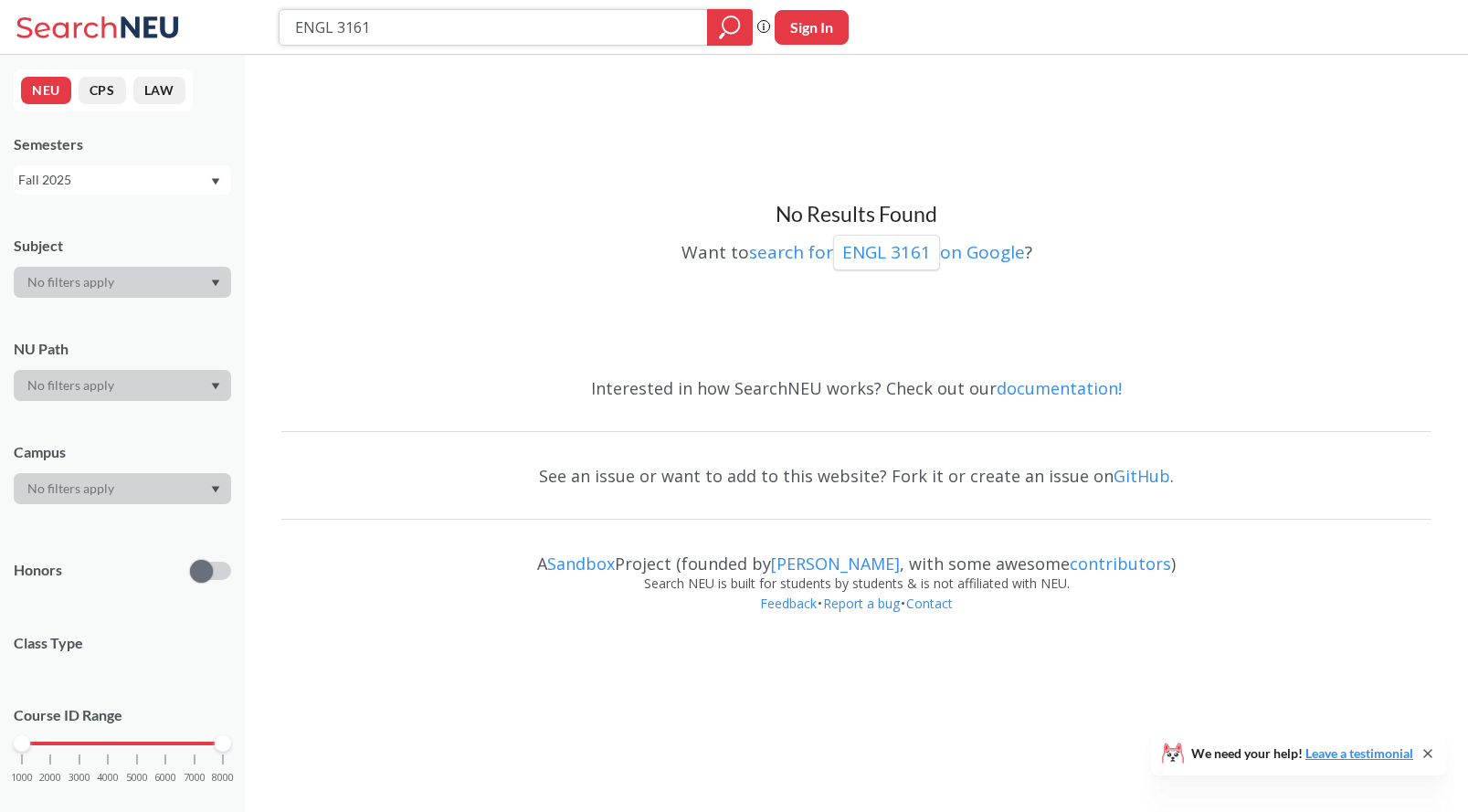
click at [353, 29] on input "ENGL 3161" at bounding box center [494, 28] width 401 height 31
click at [353, 28] on input "ENGL 3161" at bounding box center [494, 28] width 401 height 31
type input "ENGL 4710"
